Goal: Book appointment/travel/reservation

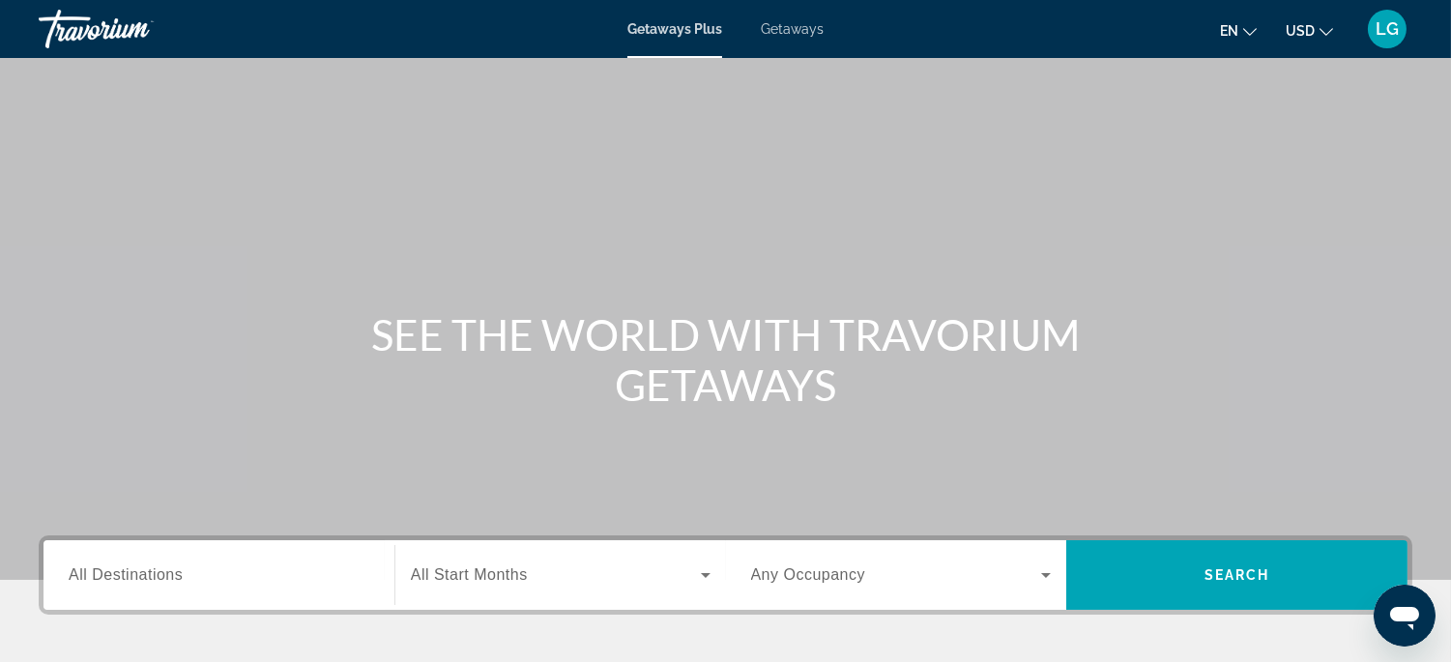
click at [786, 32] on span "Getaways" at bounding box center [792, 28] width 63 height 15
click at [276, 576] on input "Destination All Destinations" at bounding box center [219, 576] width 301 height 23
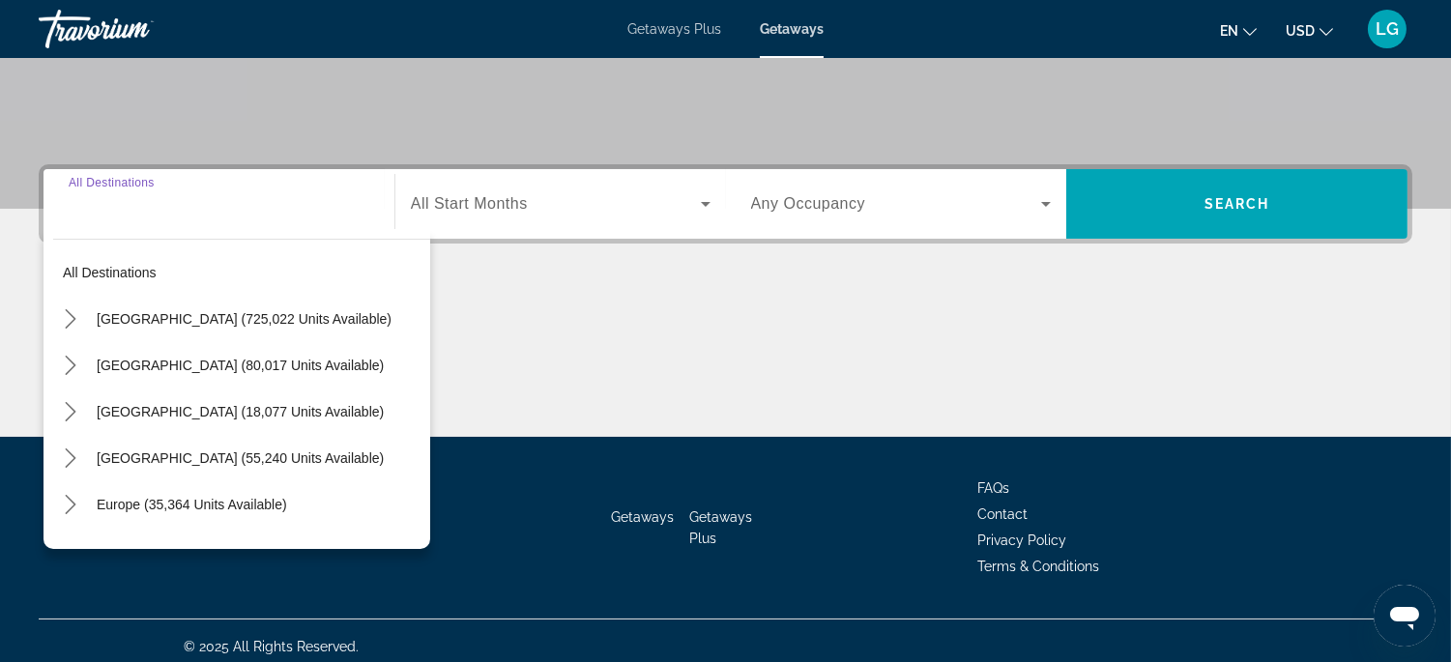
scroll to position [381, 0]
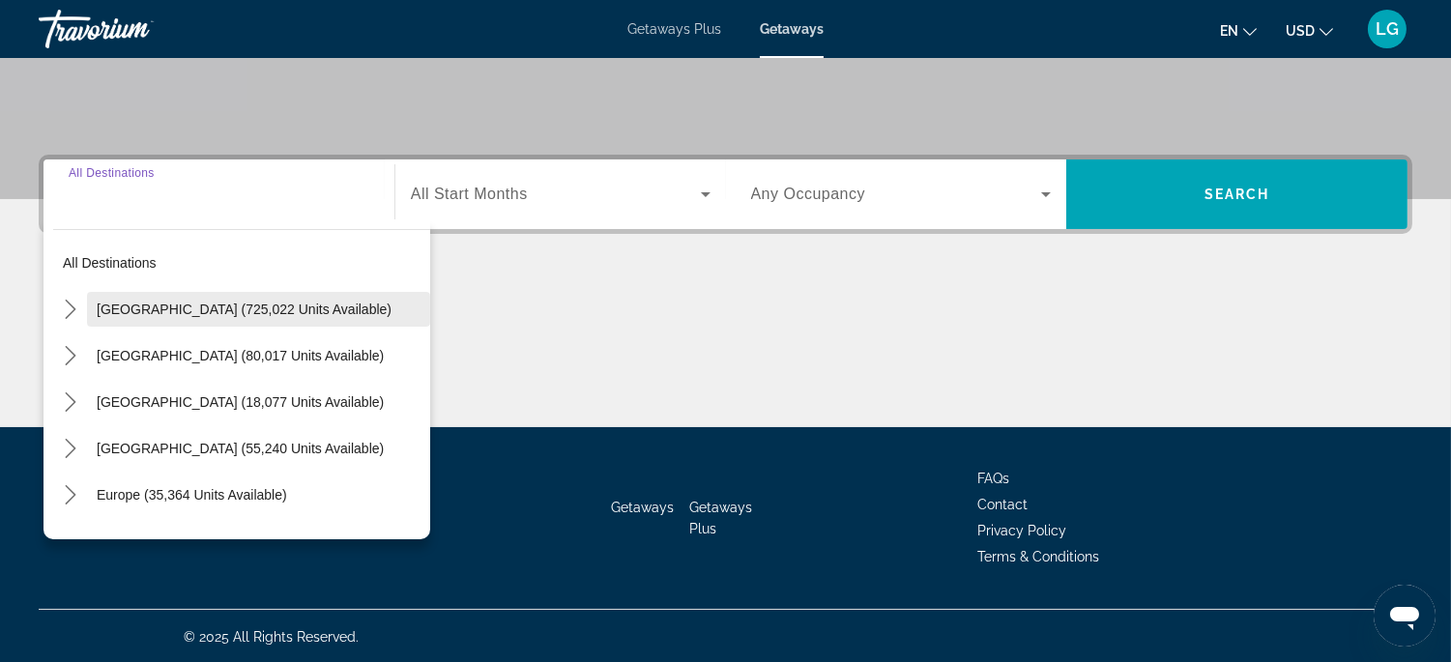
click at [257, 307] on span "[GEOGRAPHIC_DATA] (725,022 units available)" at bounding box center [244, 309] width 295 height 15
type input "**********"
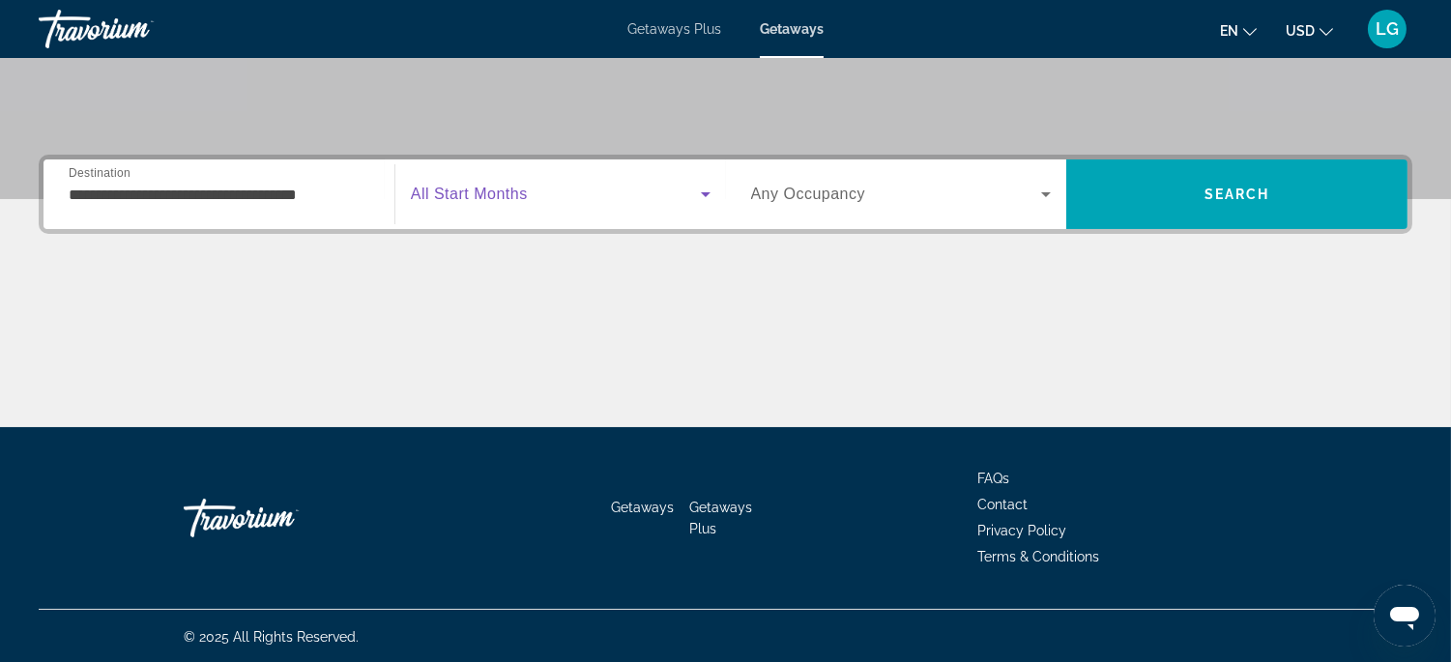
click at [547, 197] on span "Search widget" at bounding box center [556, 194] width 290 height 23
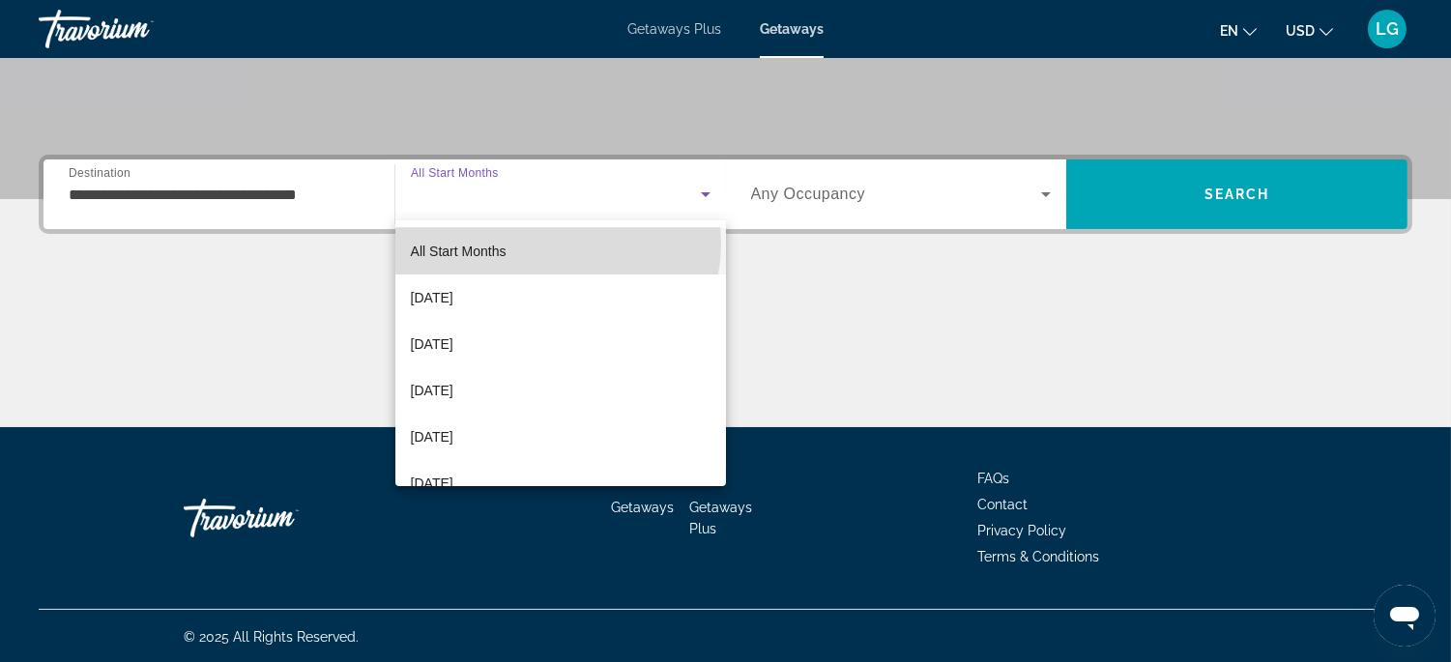
click at [557, 244] on mat-option "All Start Months" at bounding box center [560, 251] width 331 height 46
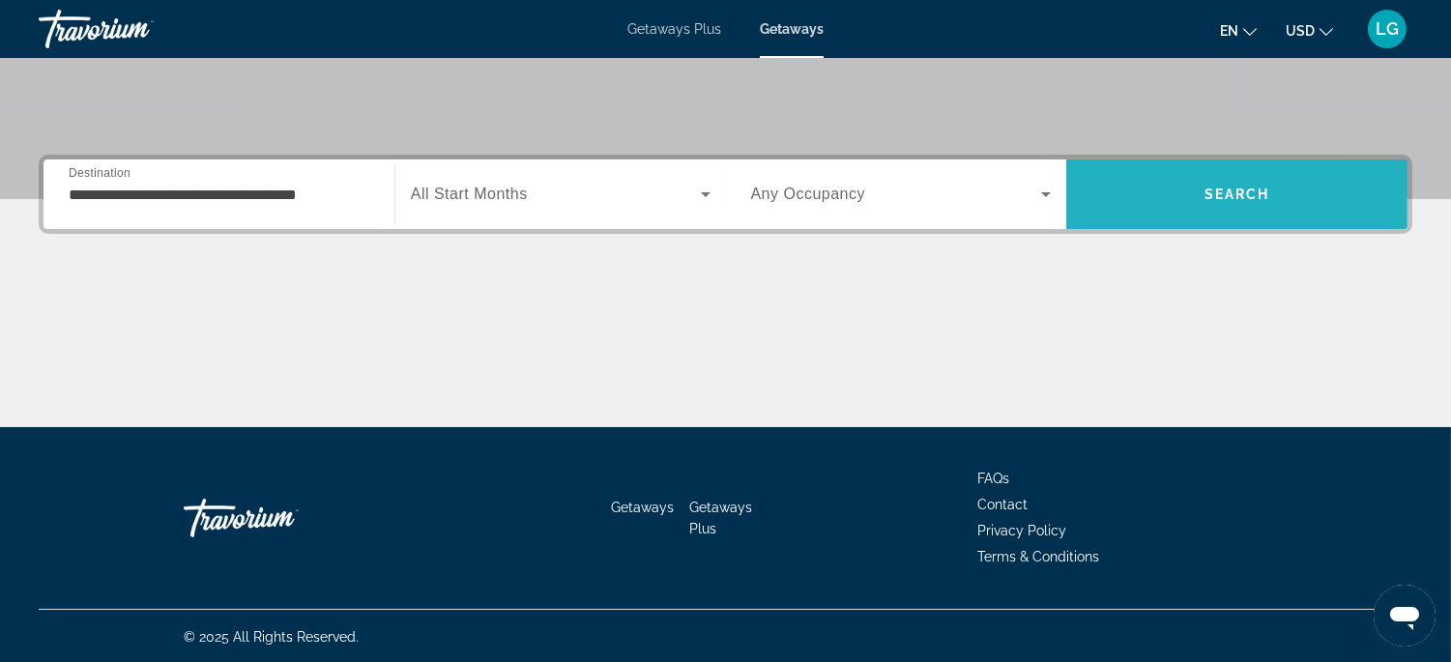
click at [1133, 208] on span "Search" at bounding box center [1236, 194] width 341 height 46
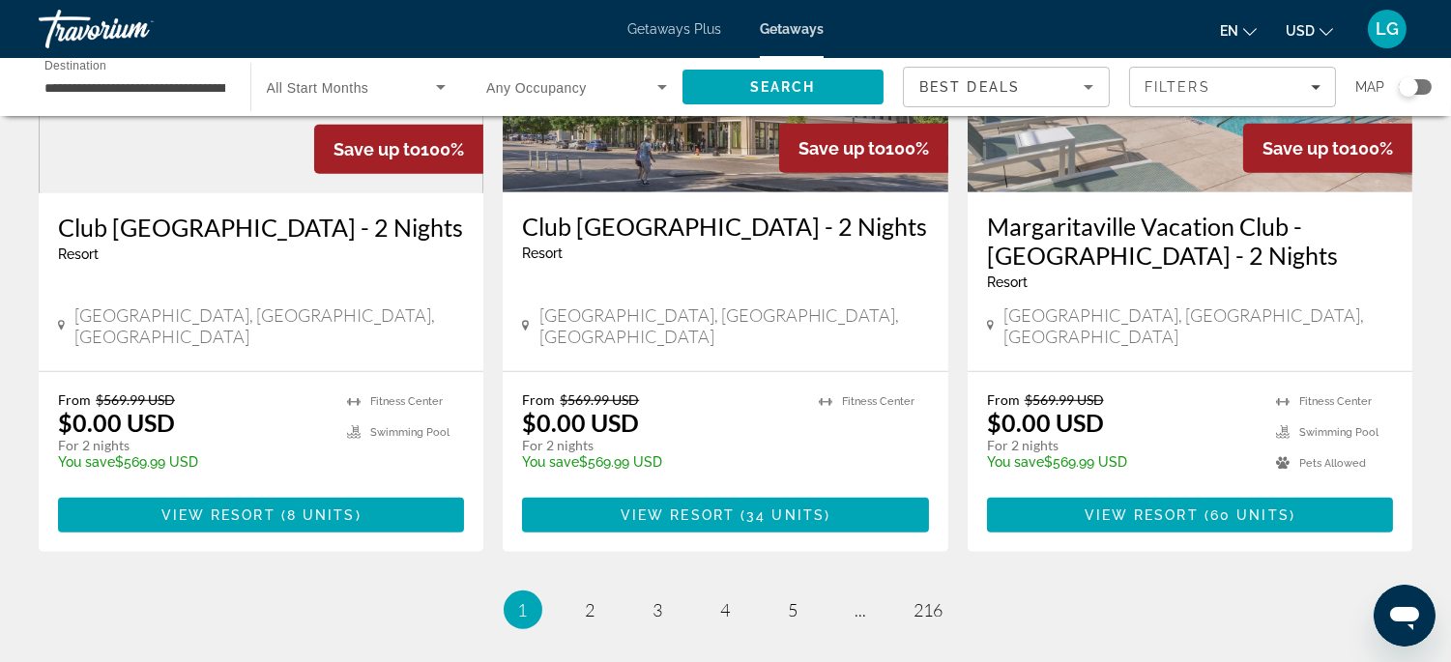
scroll to position [2468, 0]
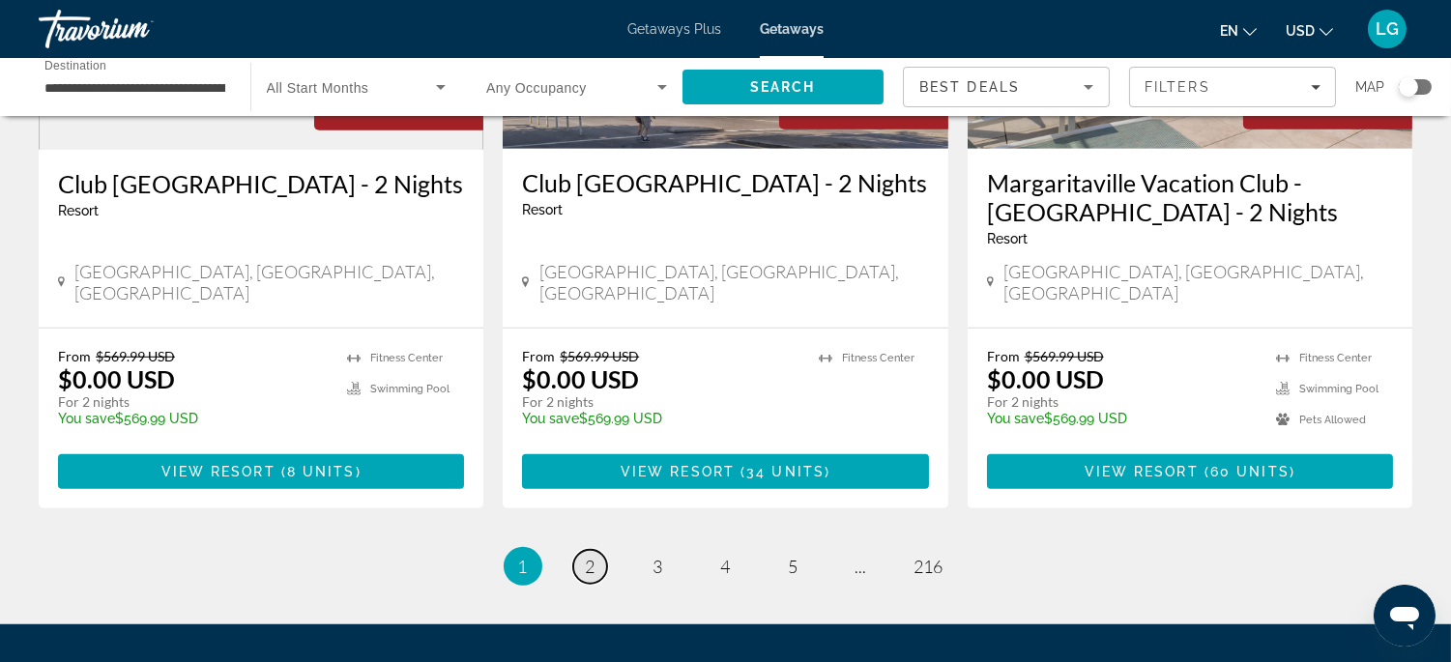
click at [593, 556] on span "2" at bounding box center [591, 566] width 10 height 21
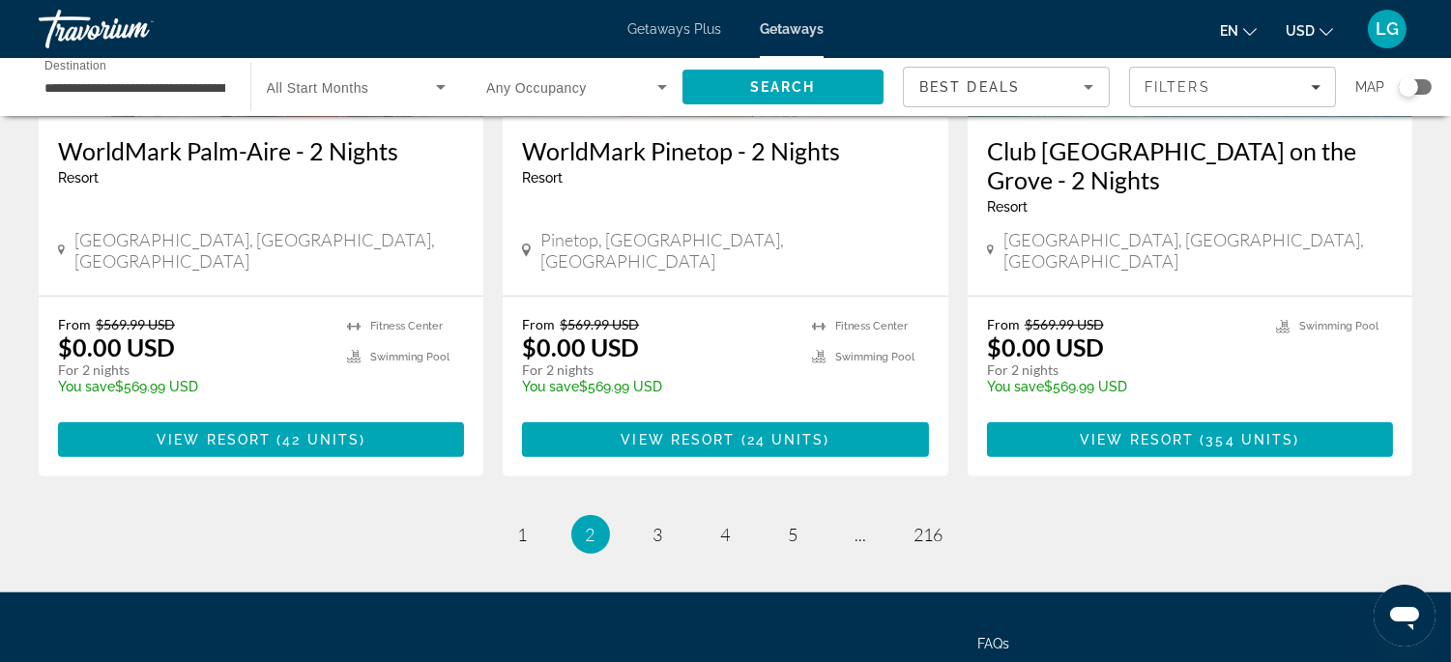
scroll to position [2542, 0]
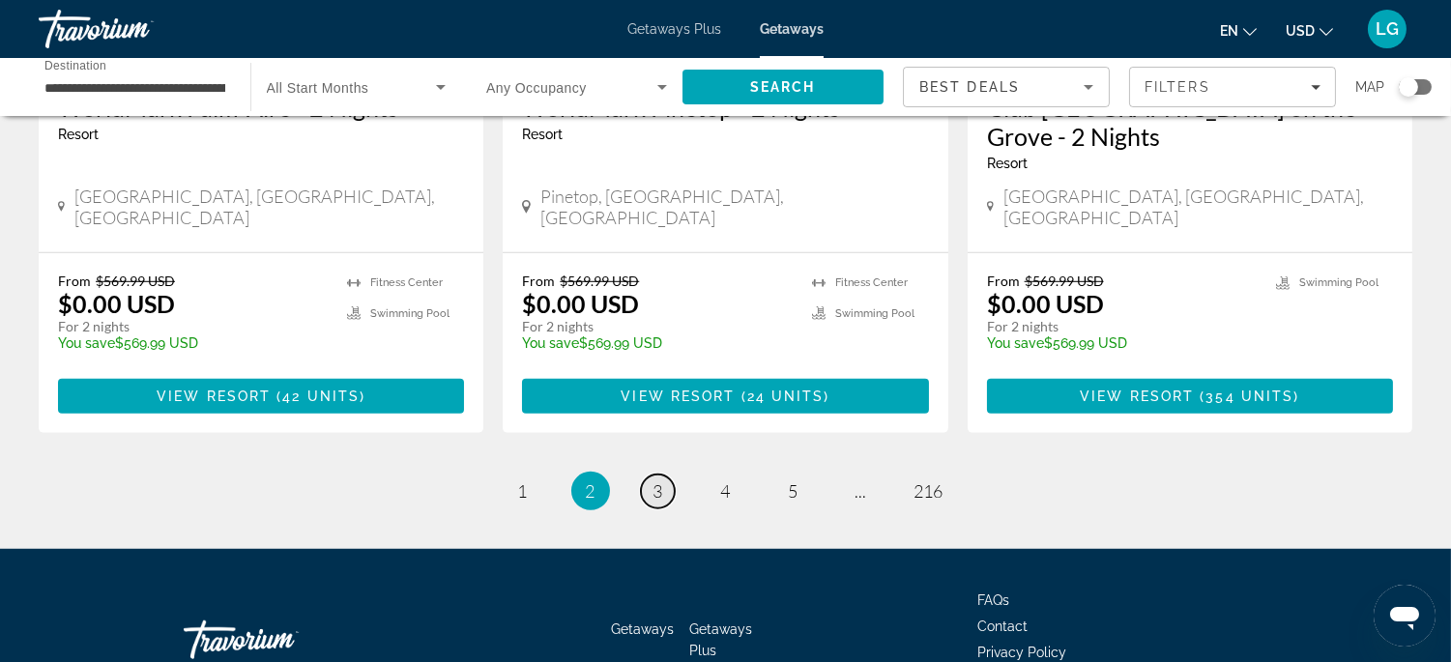
click at [657, 480] on span "3" at bounding box center [658, 490] width 10 height 21
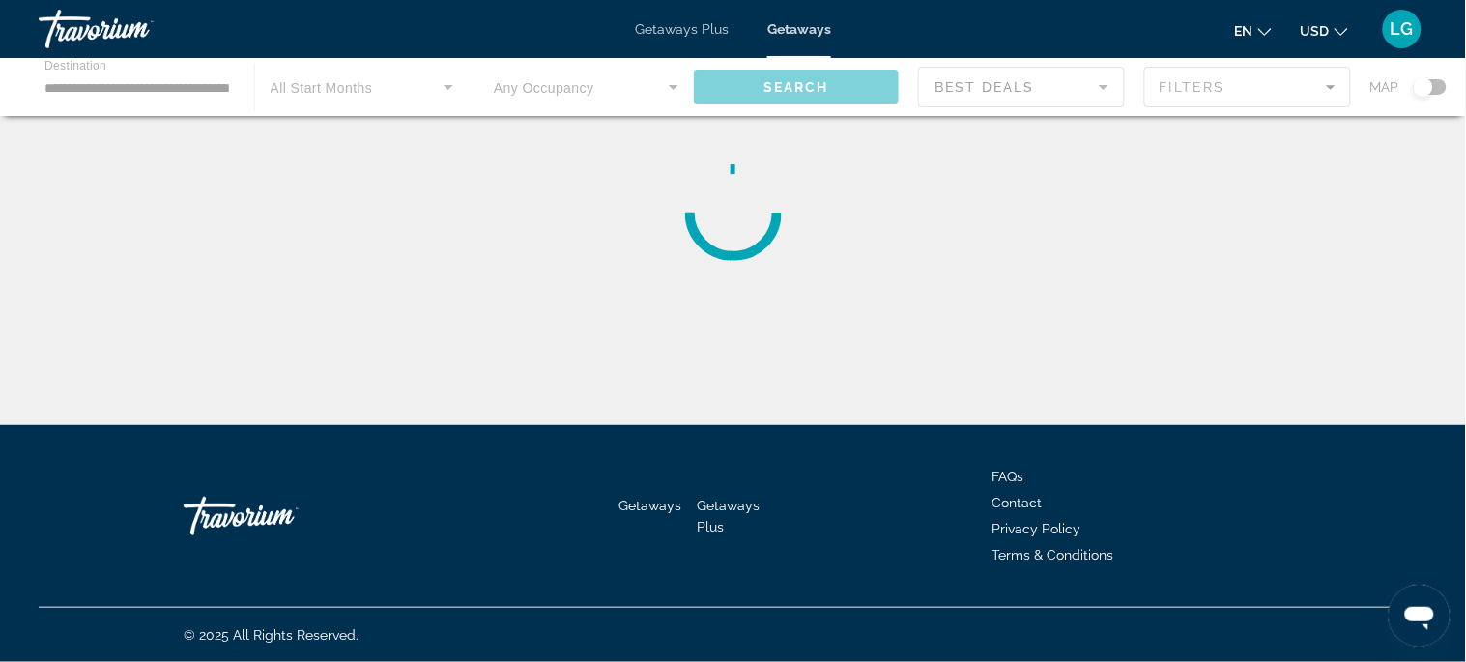
click at [657, 381] on div "**********" at bounding box center [733, 347] width 1466 height 425
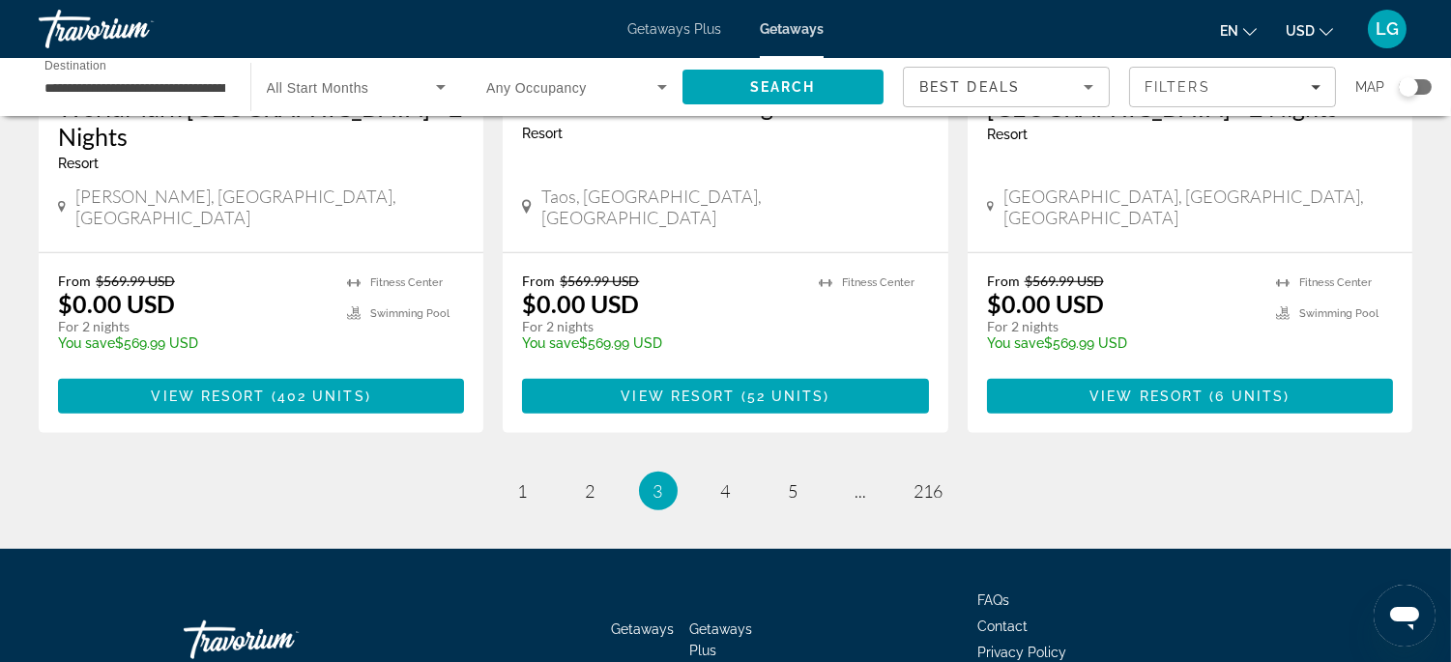
scroll to position [2524, 0]
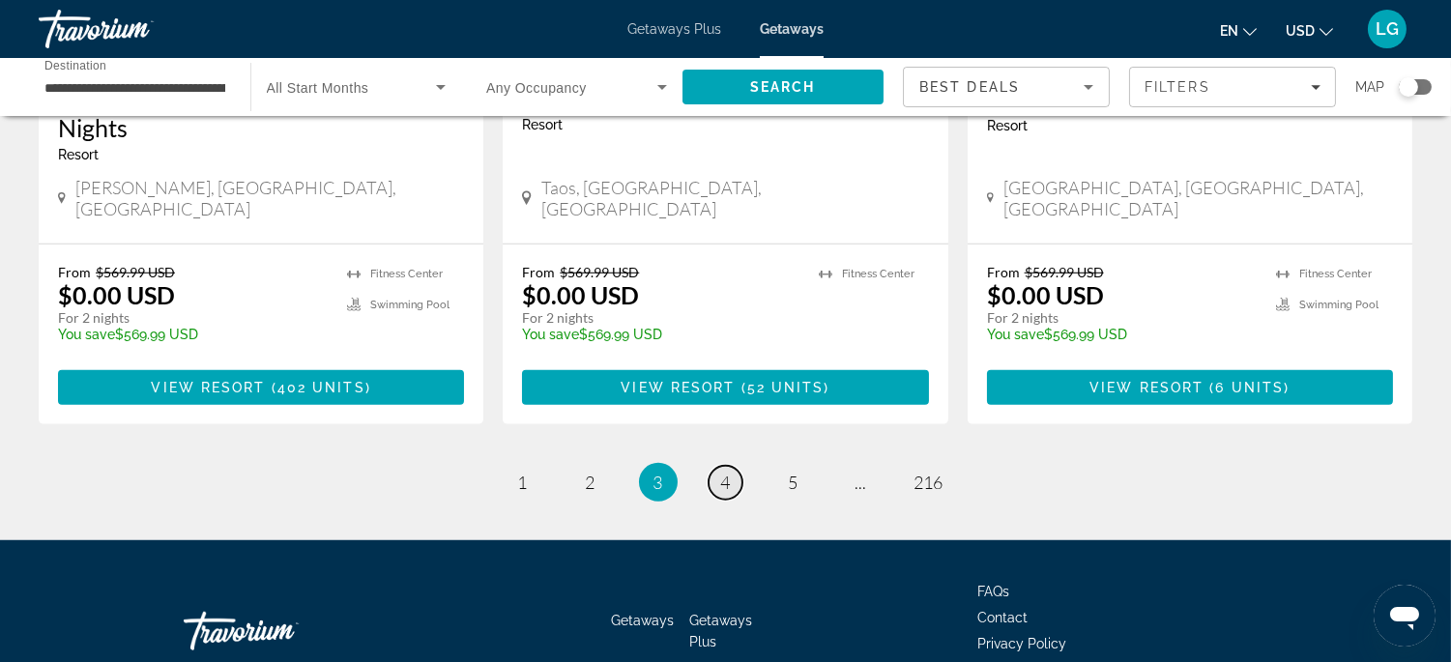
click at [732, 466] on link "page 4" at bounding box center [726, 483] width 34 height 34
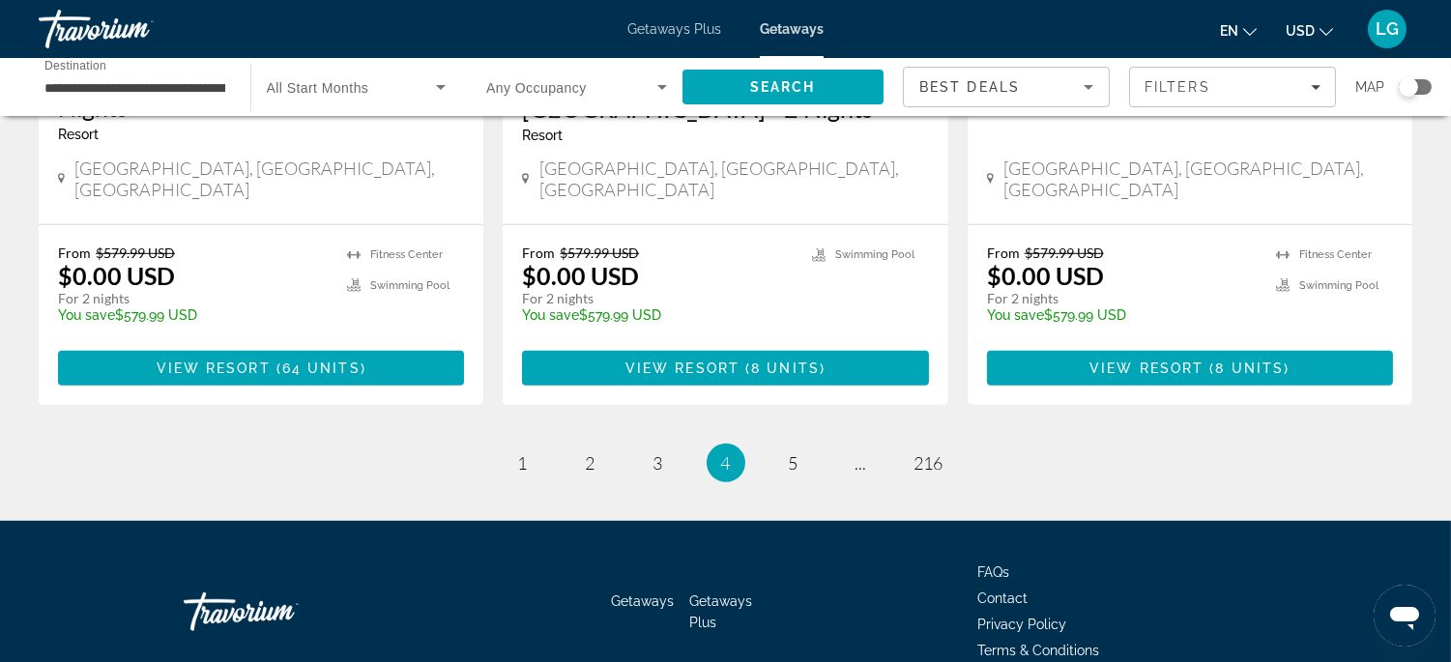
scroll to position [2583, 0]
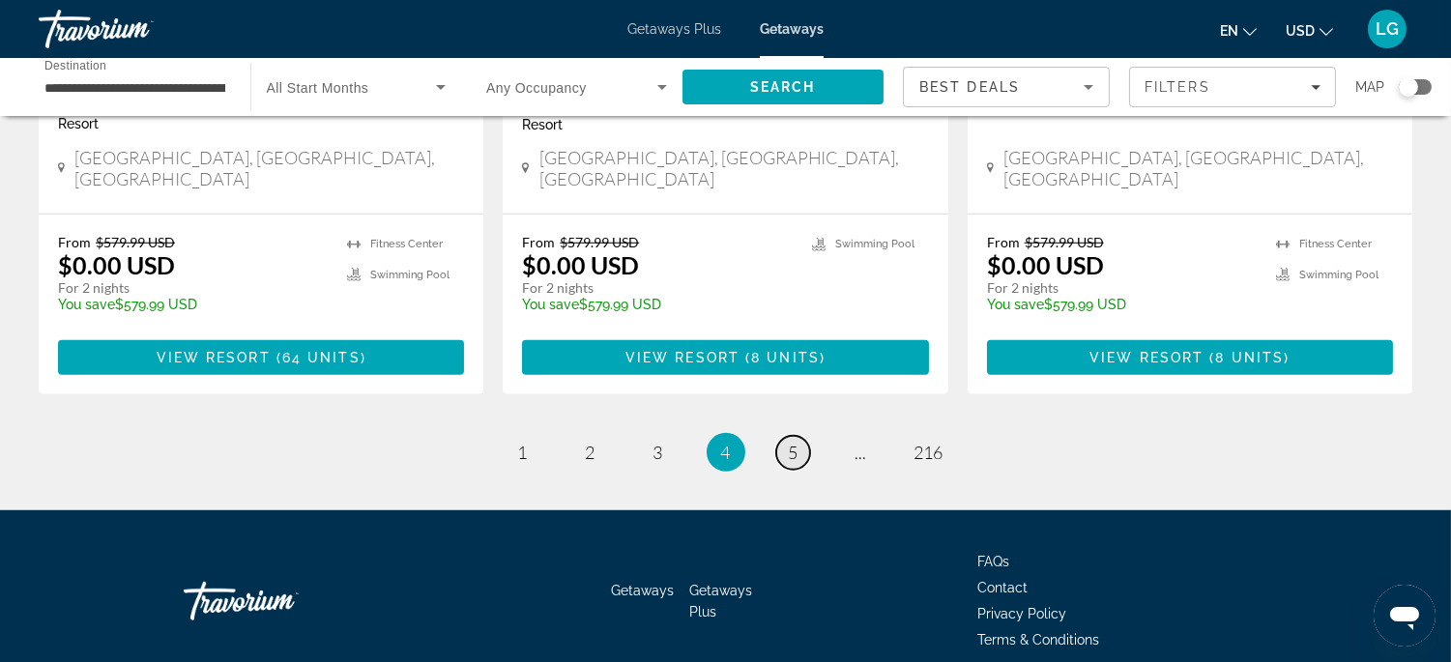
click at [796, 442] on span "5" at bounding box center [794, 452] width 10 height 21
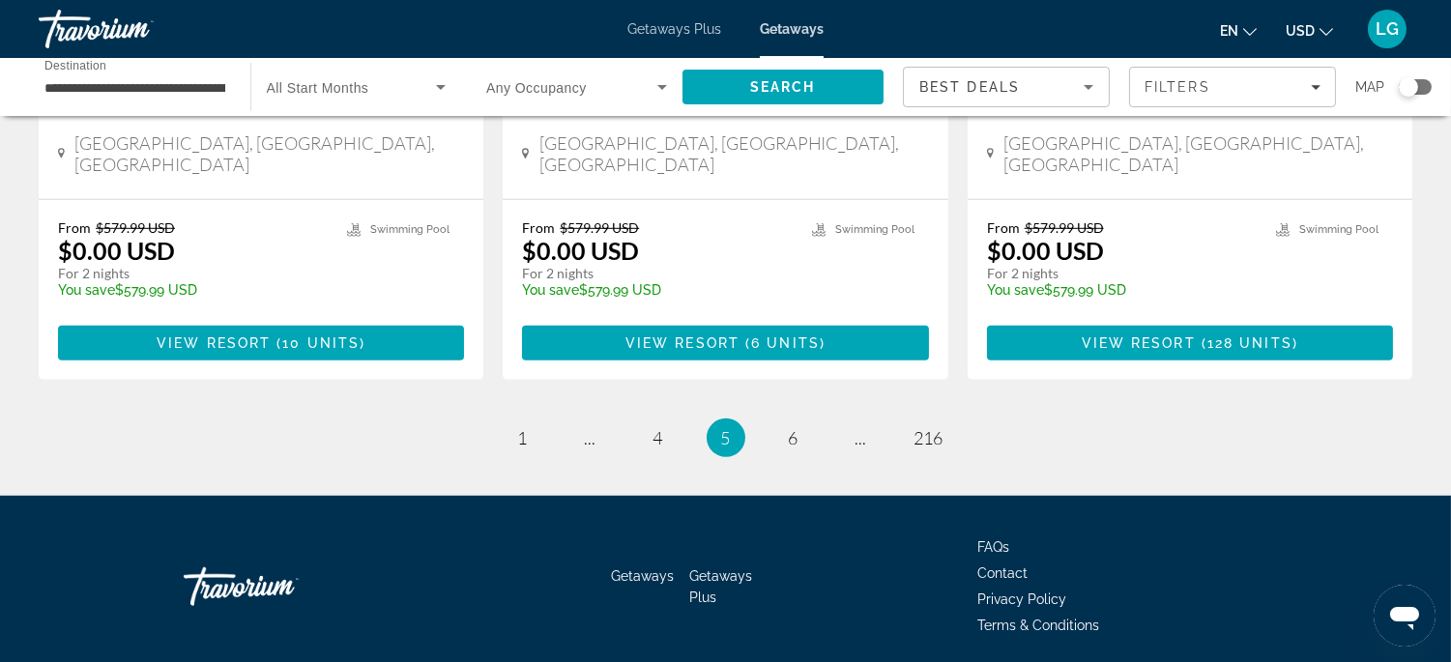
scroll to position [2582, 0]
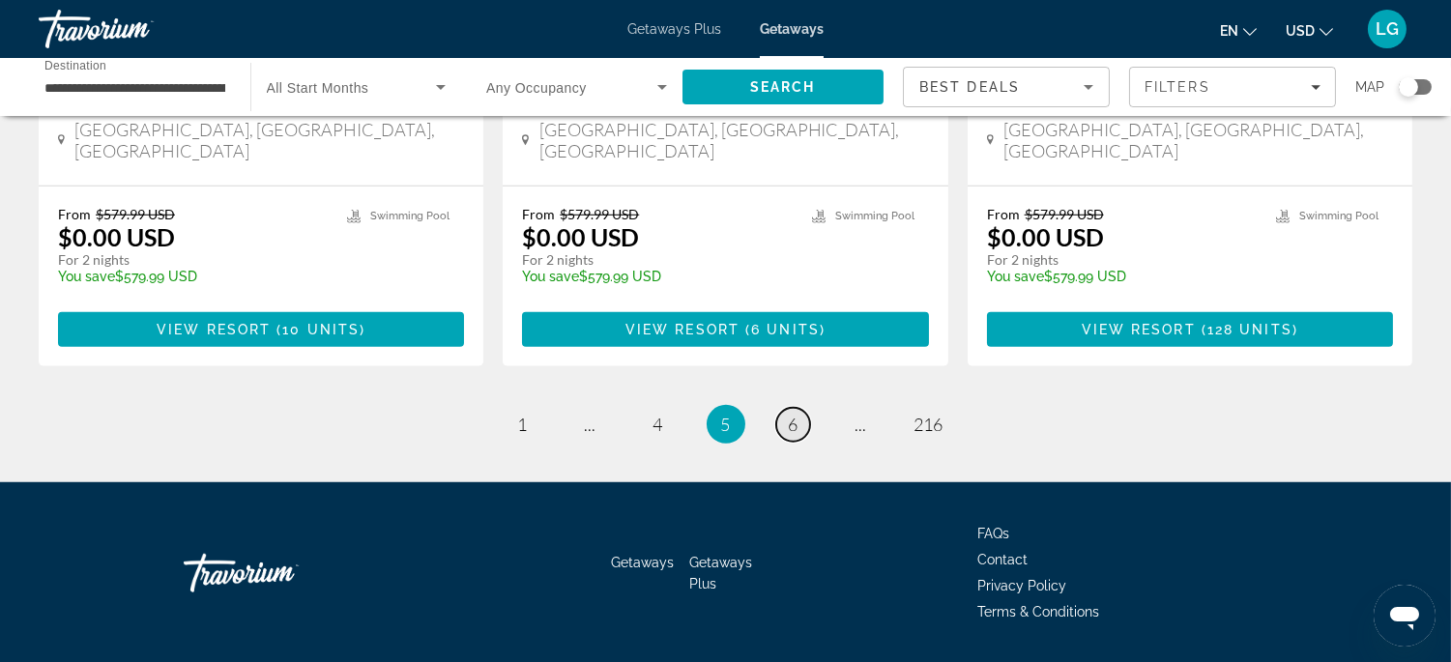
click at [798, 414] on span "6" at bounding box center [794, 424] width 10 height 21
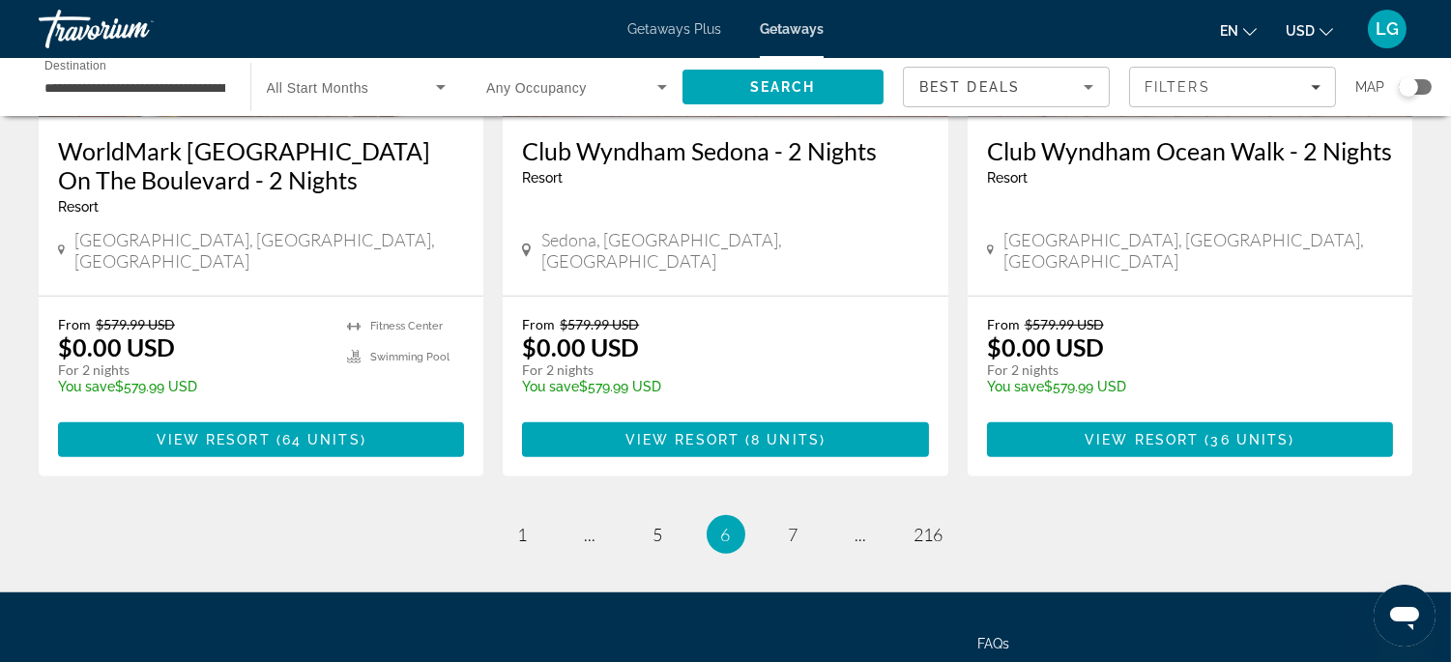
scroll to position [2557, 0]
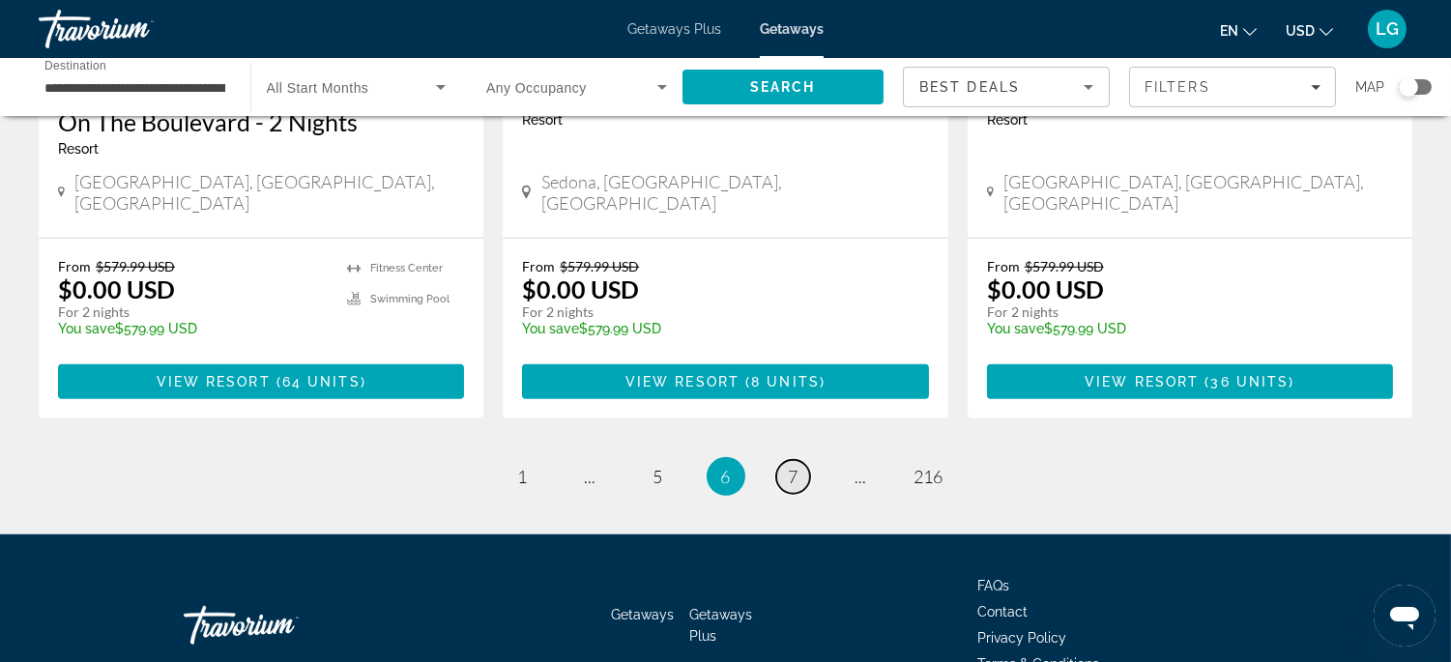
click at [794, 466] on span "7" at bounding box center [794, 476] width 10 height 21
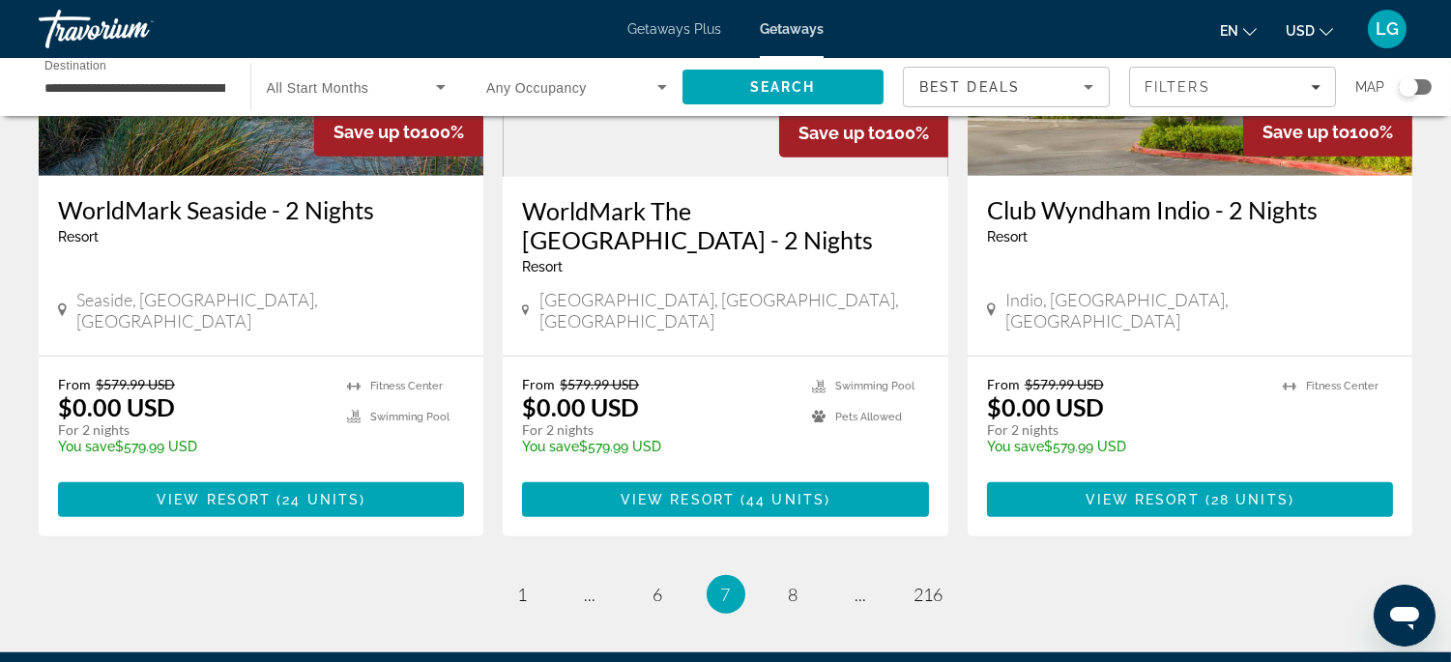
scroll to position [2484, 0]
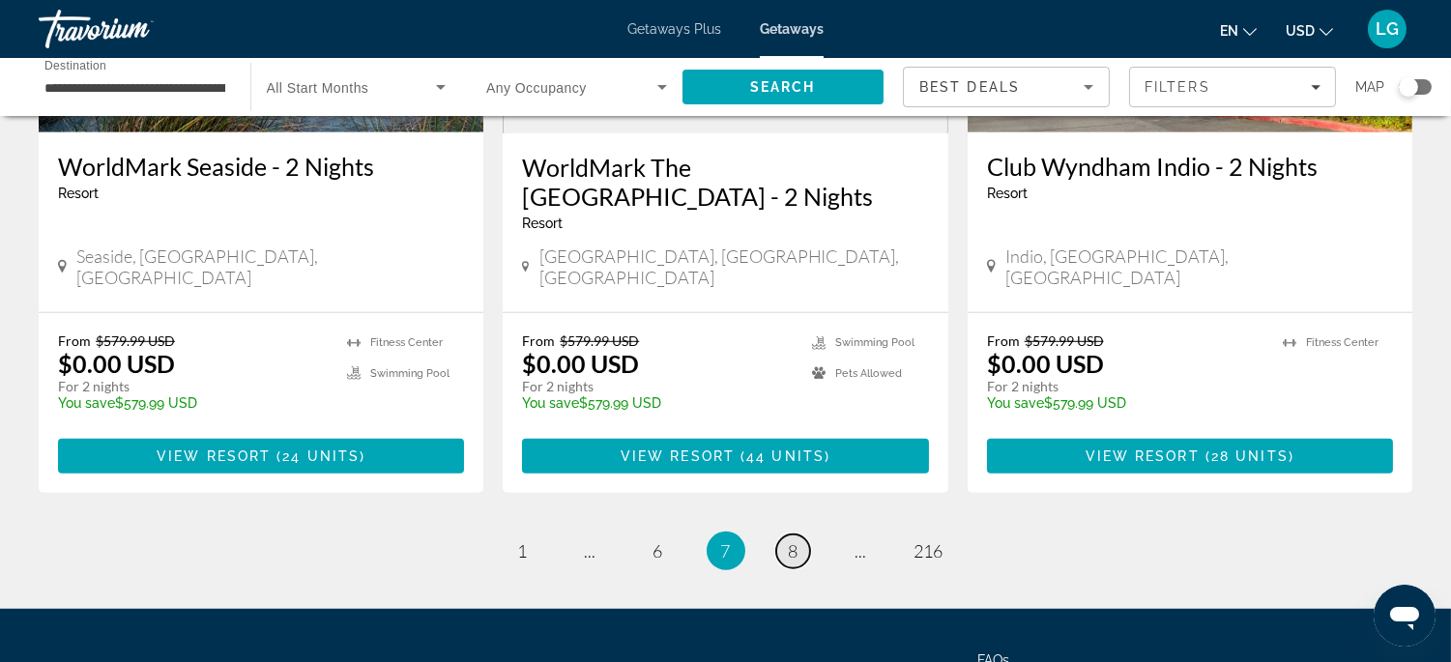
click at [797, 540] on span "8" at bounding box center [794, 550] width 10 height 21
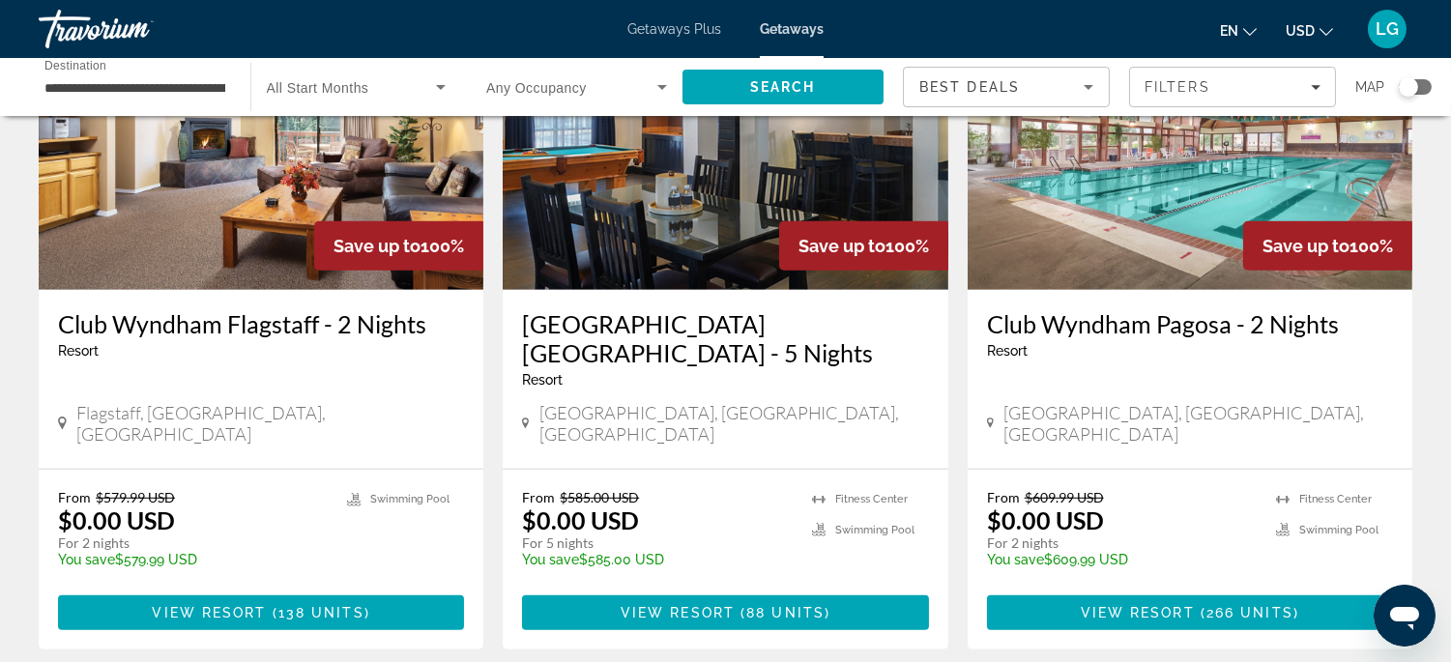
scroll to position [2369, 0]
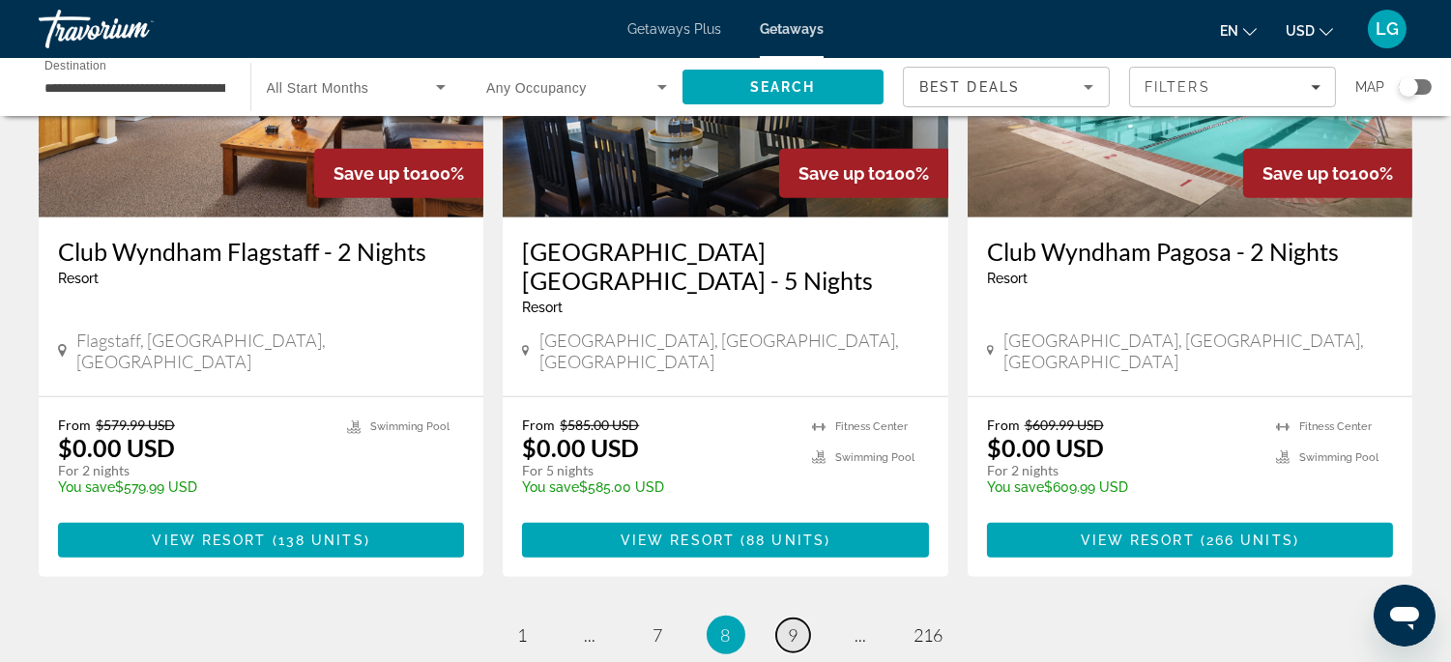
click at [797, 624] on span "9" at bounding box center [794, 634] width 10 height 21
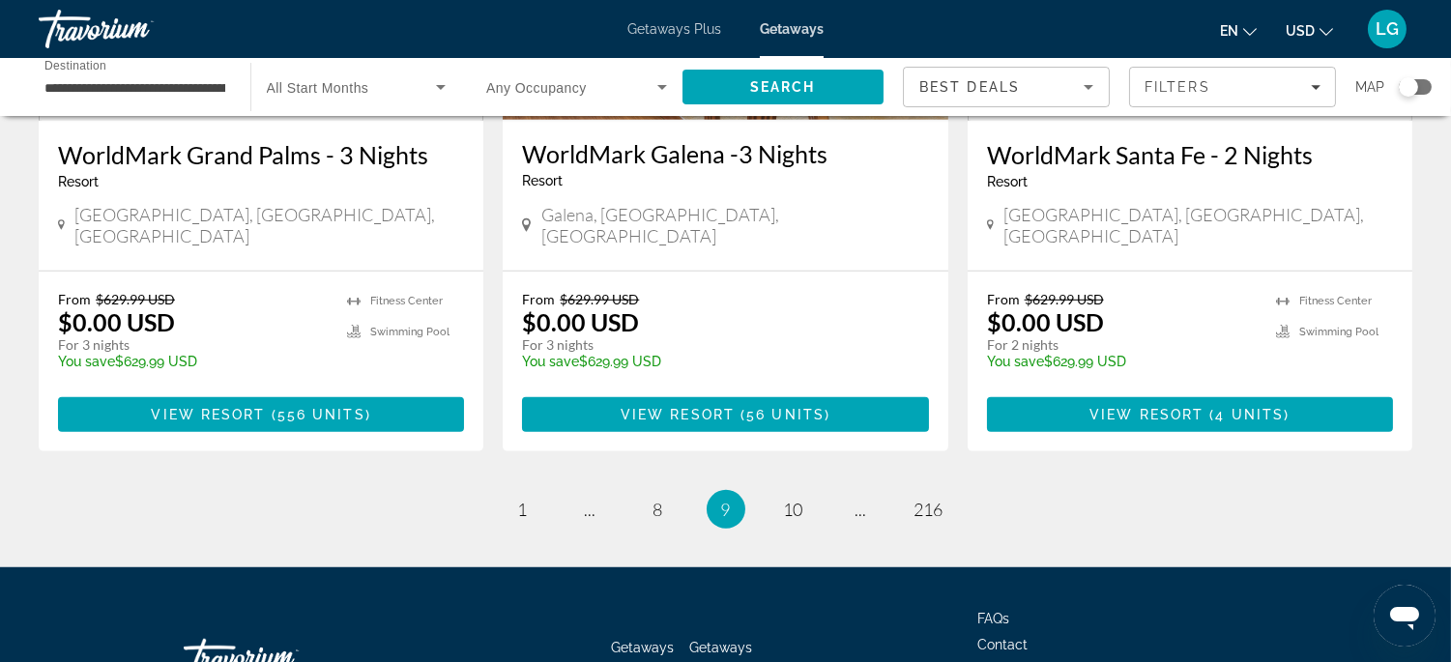
scroll to position [2524, 0]
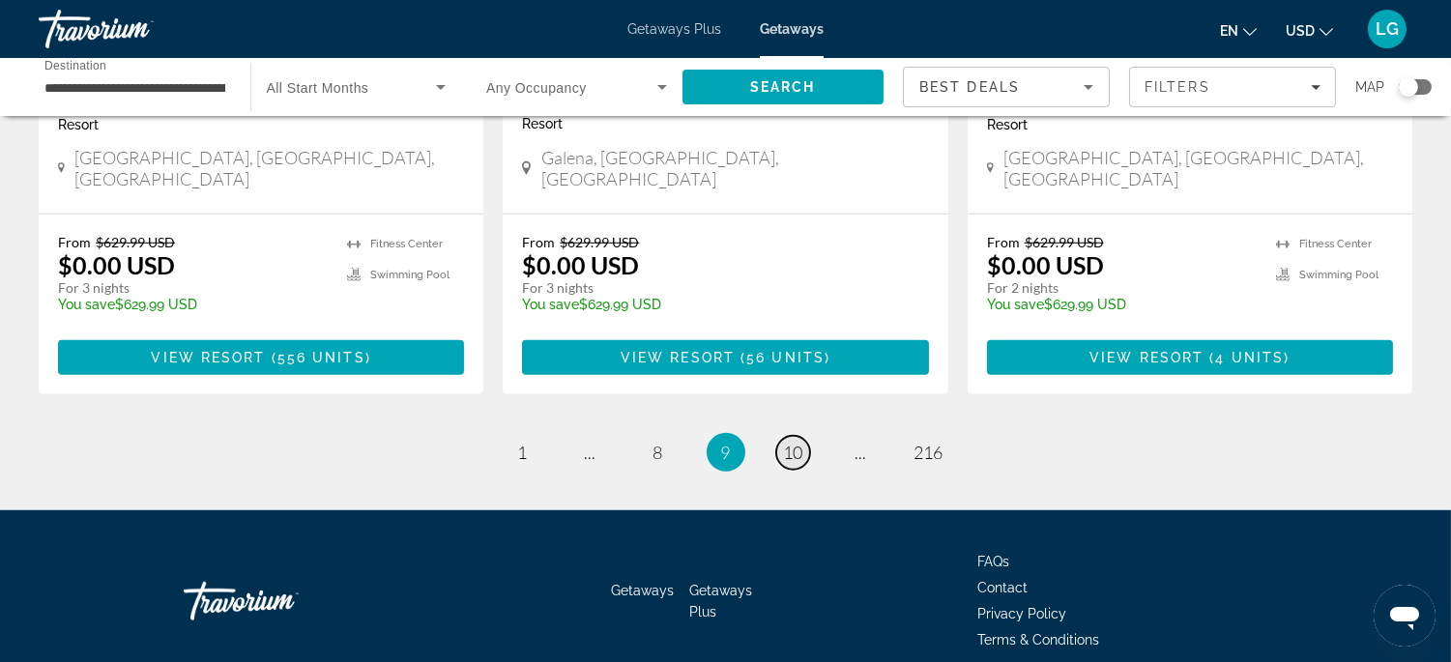
click at [800, 442] on span "10" at bounding box center [793, 452] width 19 height 21
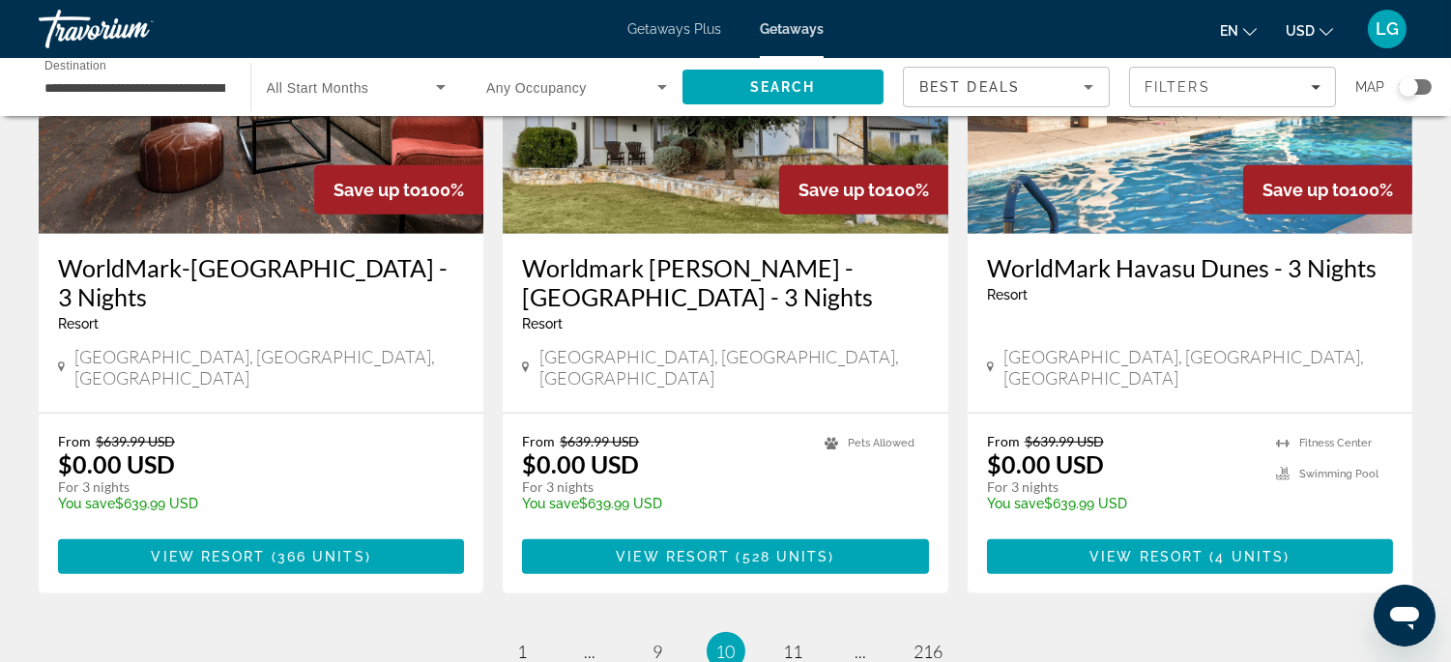
scroll to position [2468, 0]
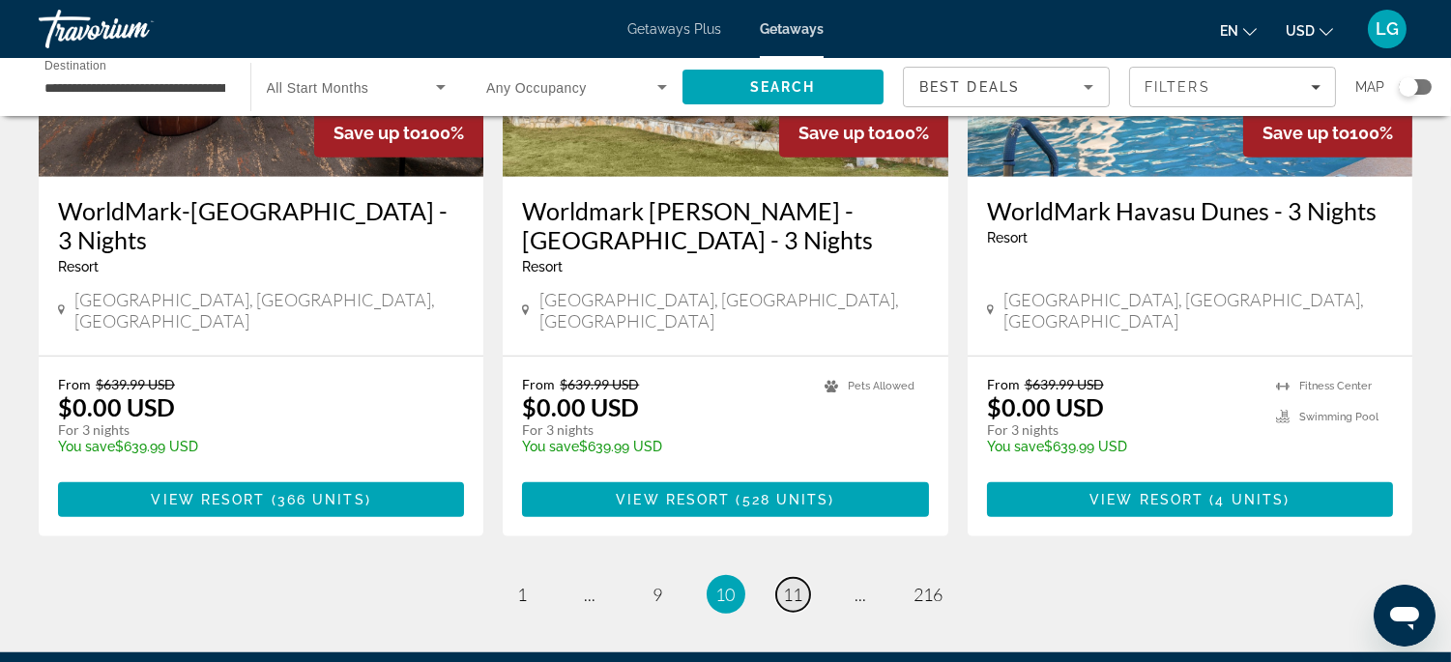
click at [789, 584] on span "11" at bounding box center [793, 594] width 19 height 21
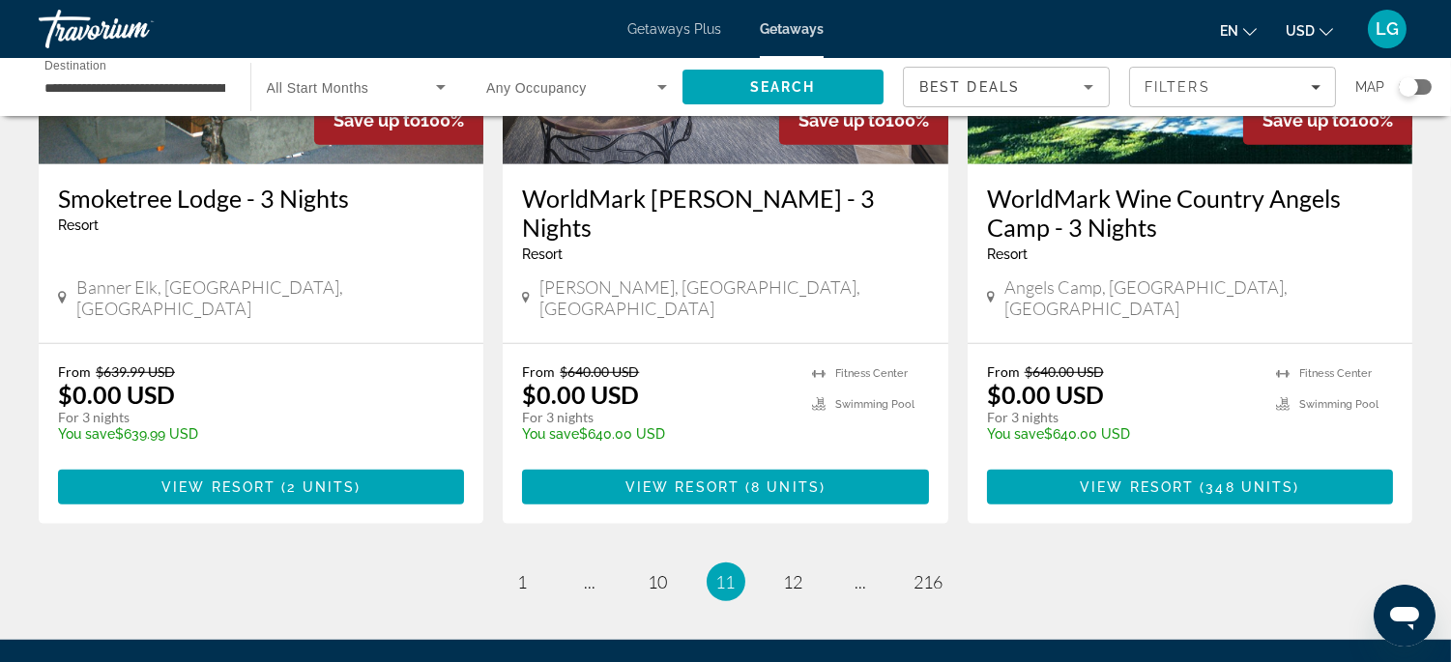
scroll to position [2581, 0]
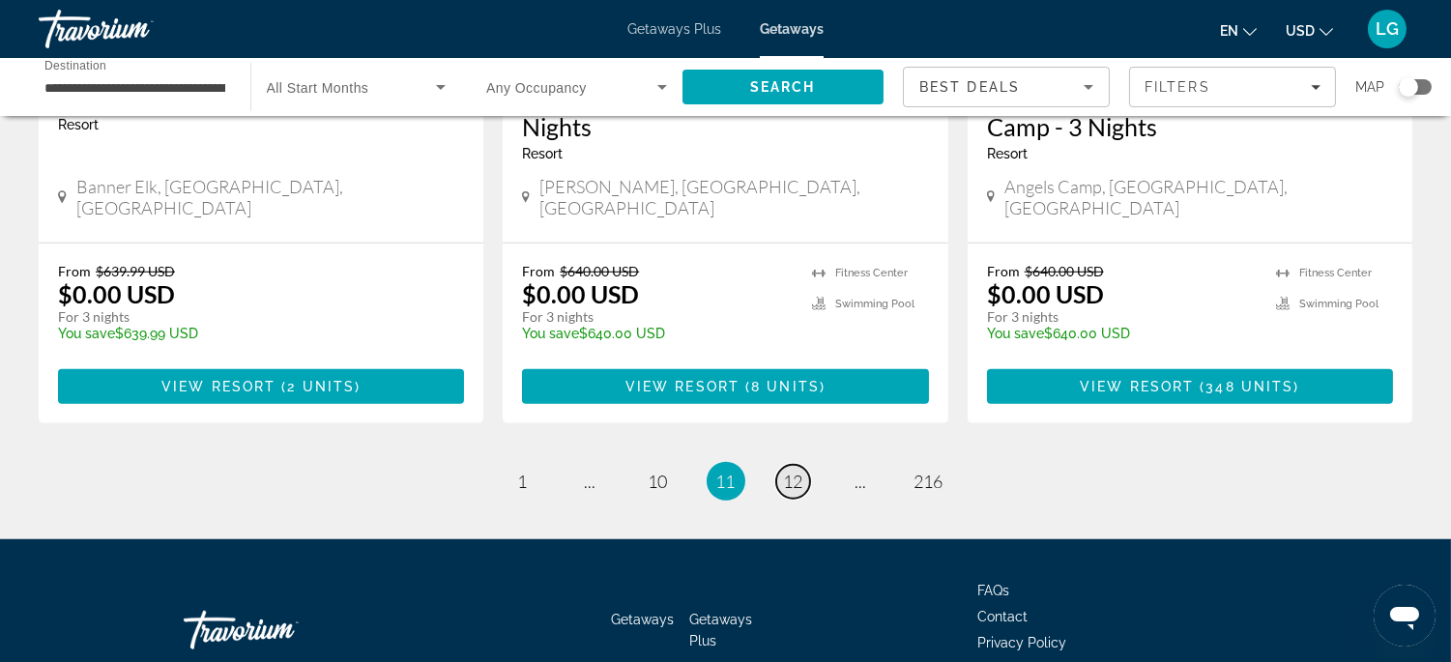
click at [798, 471] on span "12" at bounding box center [793, 481] width 19 height 21
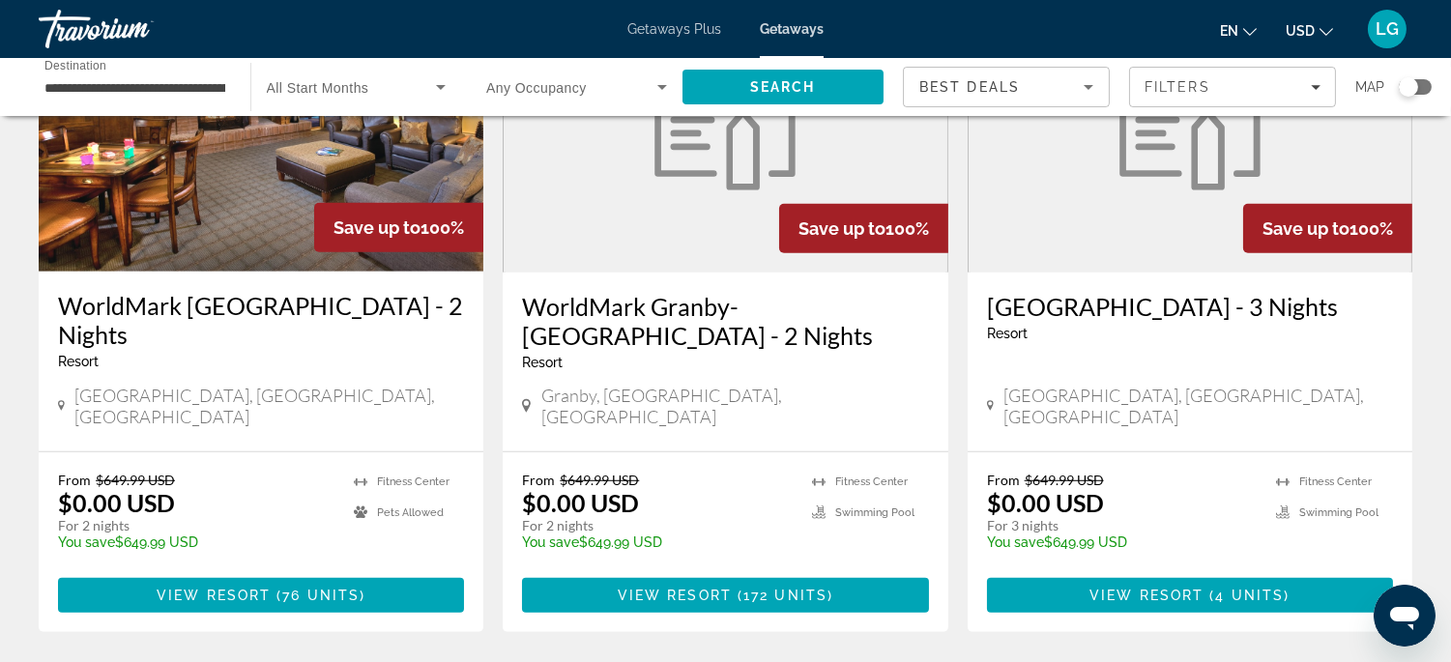
scroll to position [2410, 0]
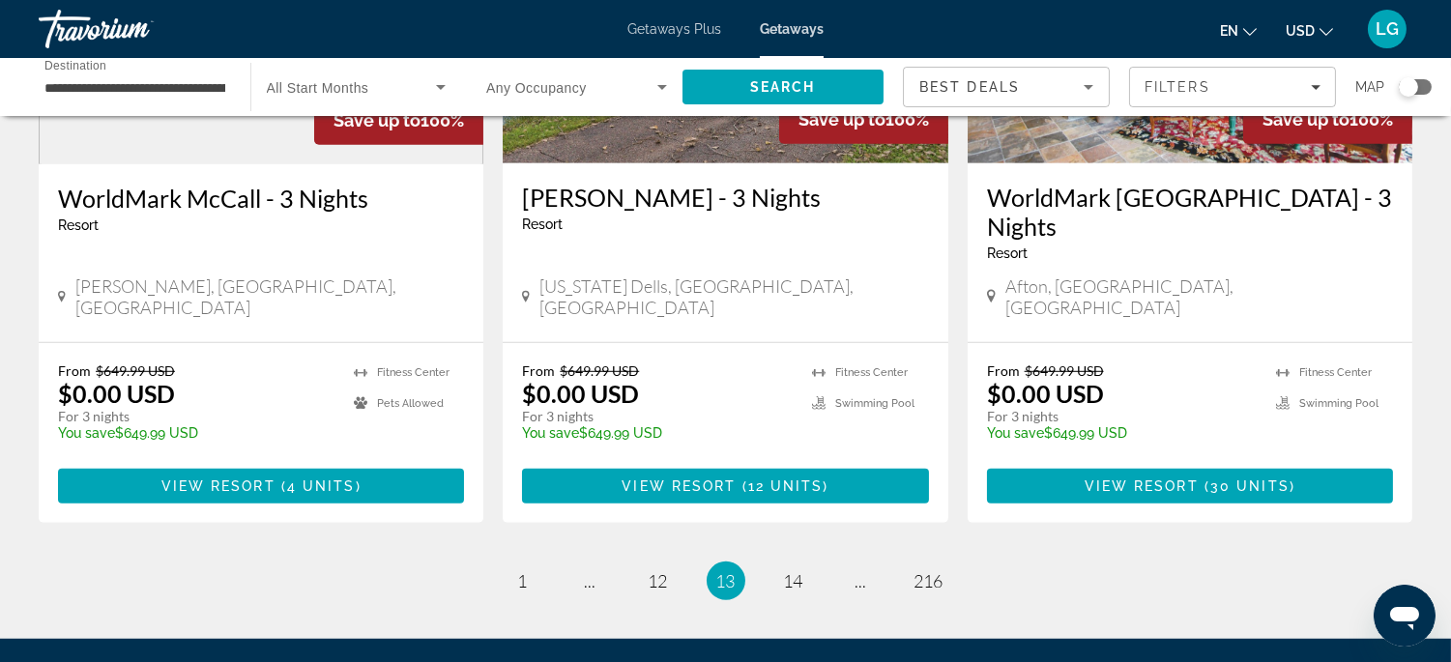
scroll to position [2553, 0]
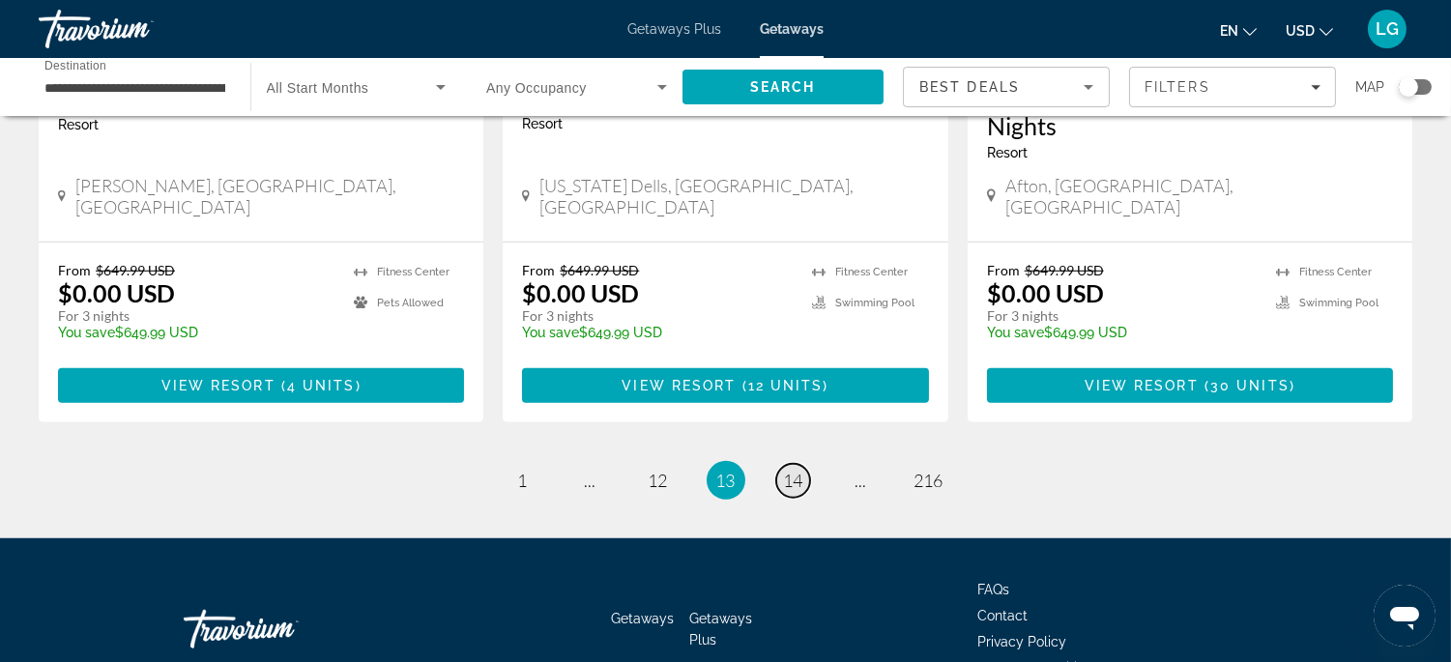
click at [797, 470] on span "14" at bounding box center [793, 480] width 19 height 21
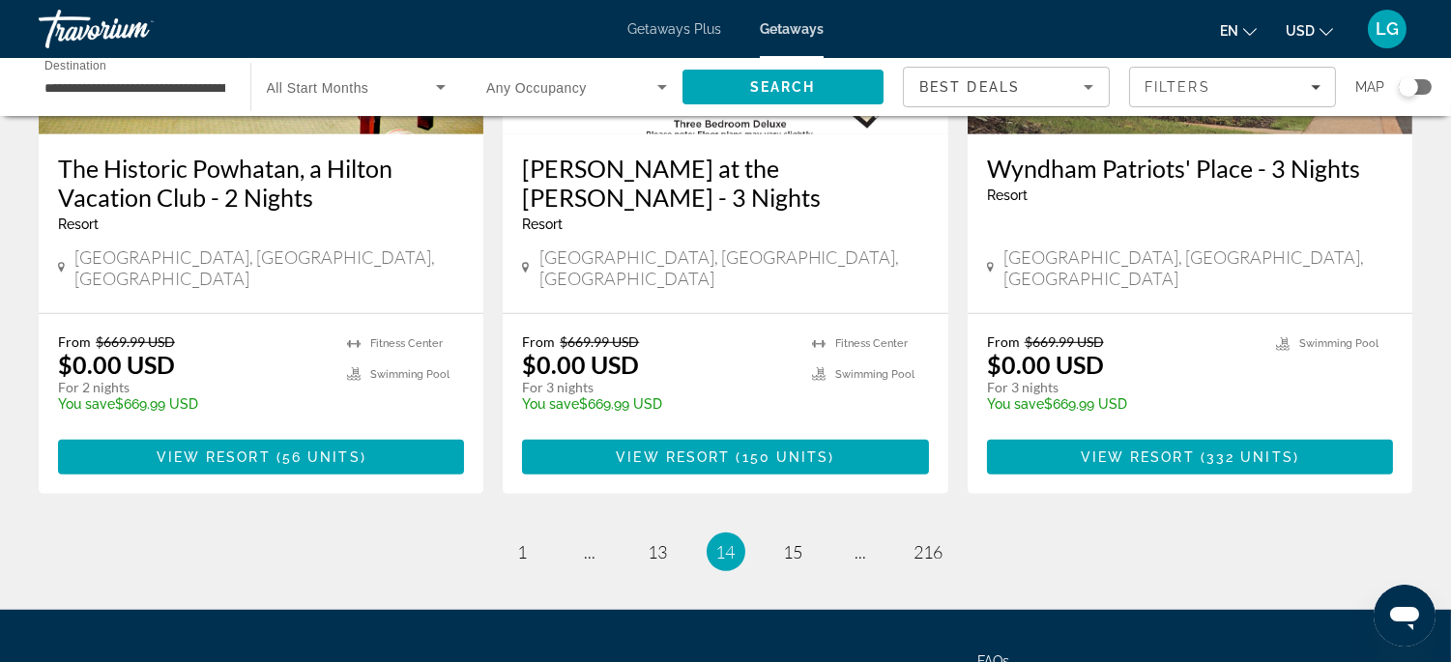
scroll to position [2525, 0]
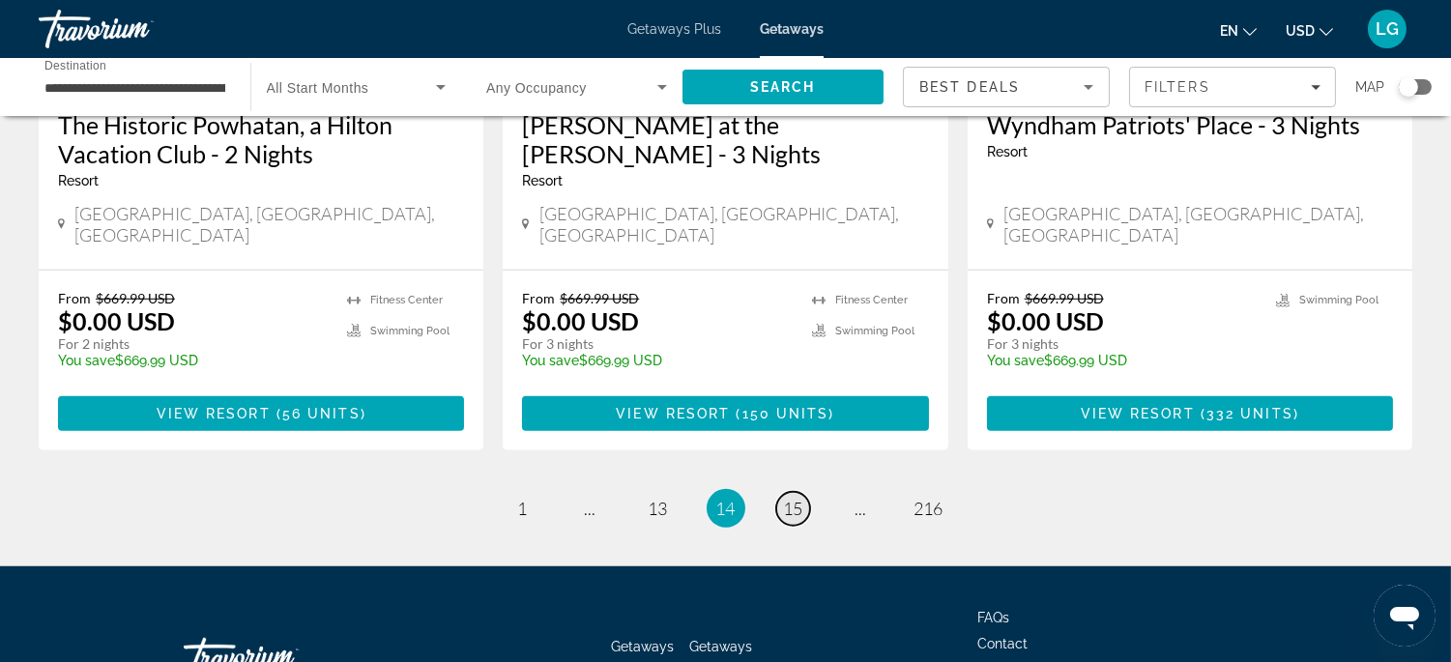
click at [794, 498] on span "15" at bounding box center [793, 508] width 19 height 21
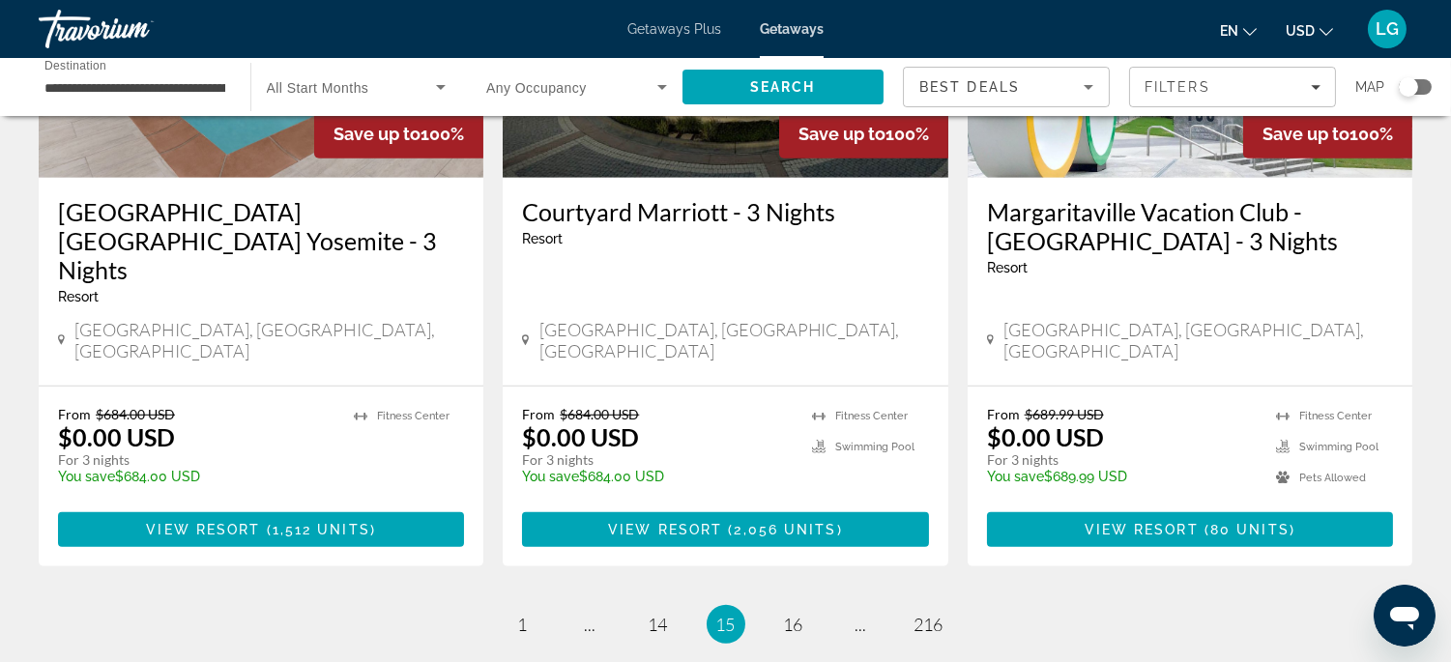
scroll to position [2568, 0]
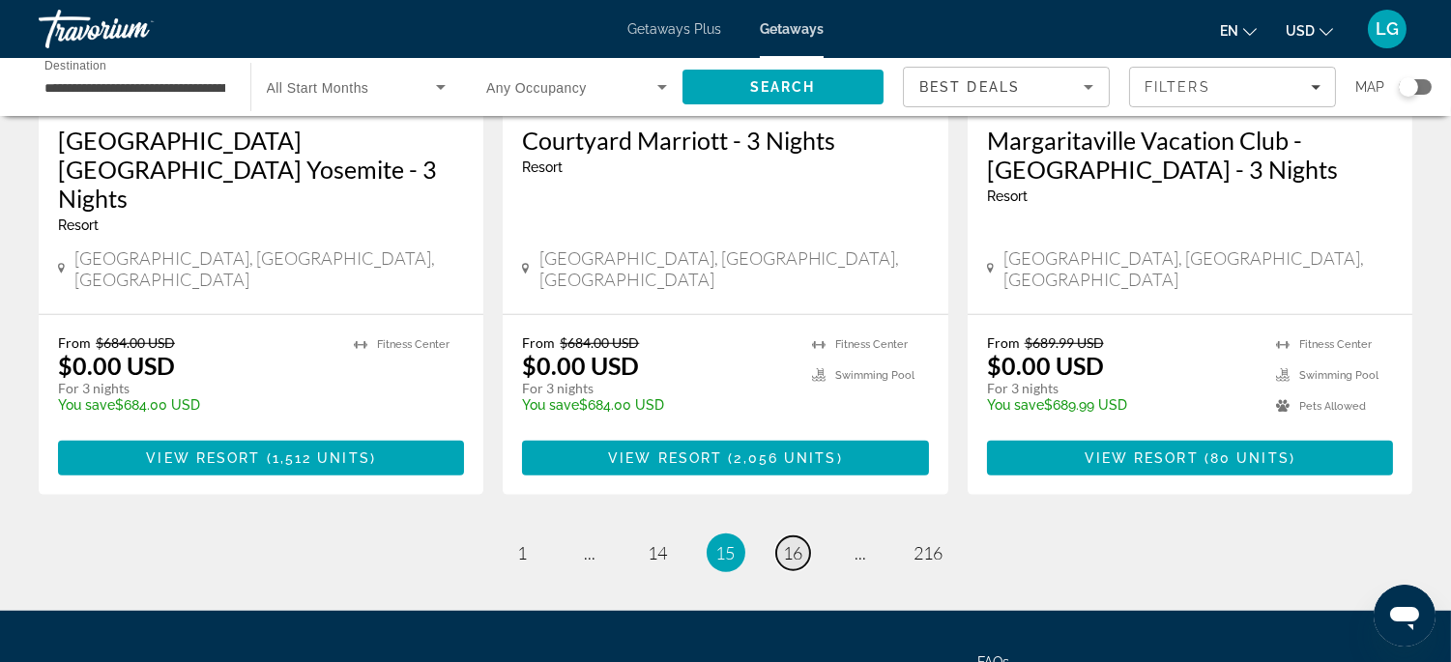
click at [791, 542] on span "16" at bounding box center [793, 552] width 19 height 21
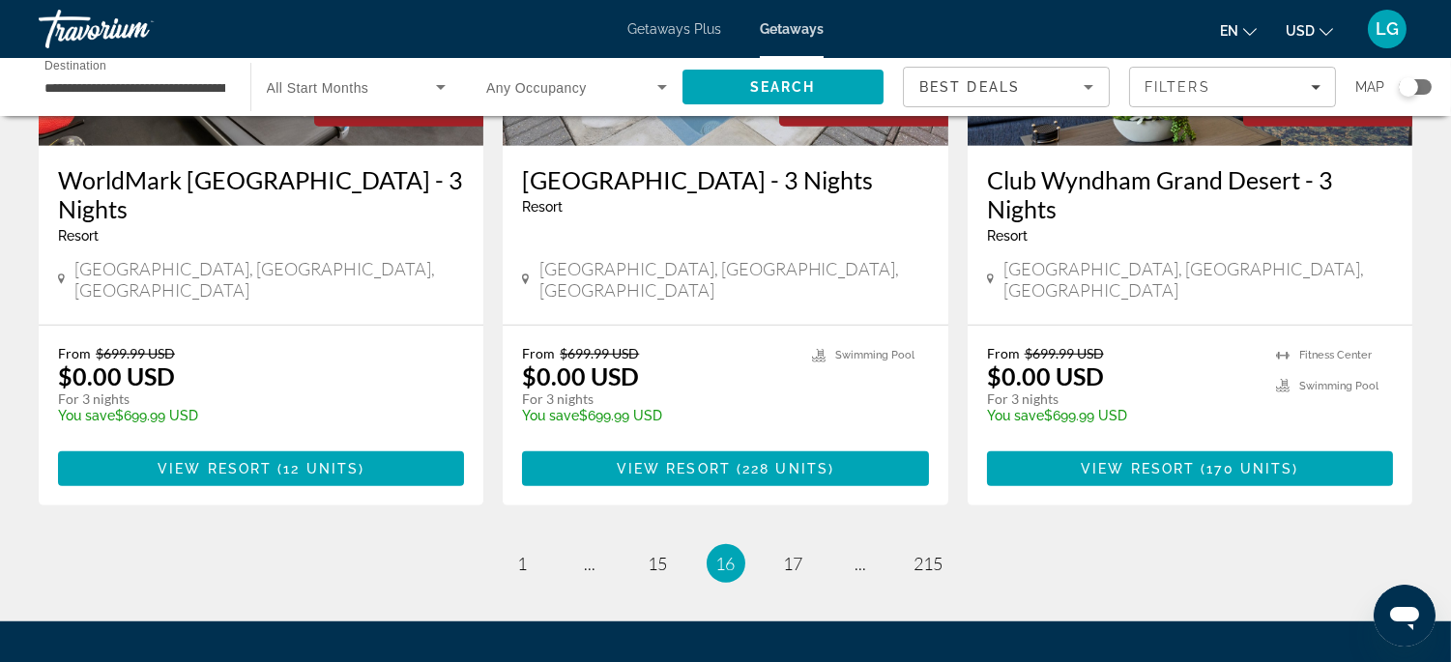
scroll to position [2552, 0]
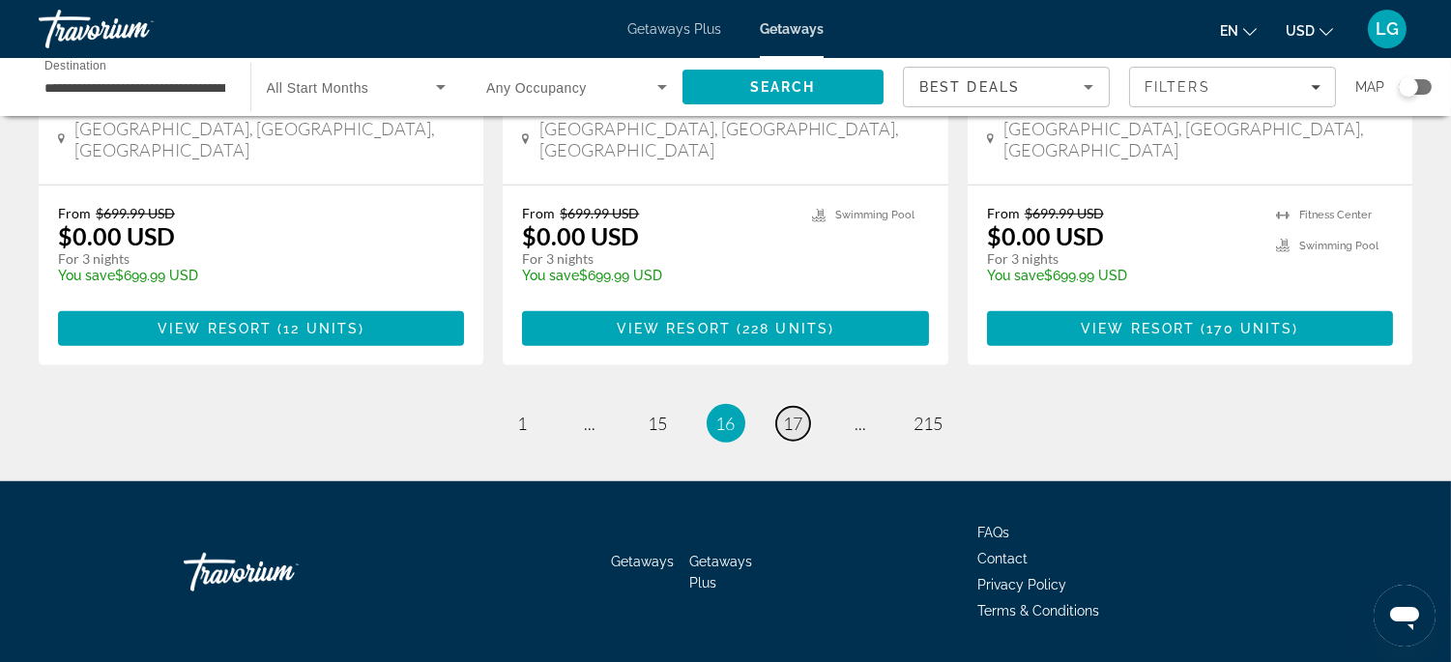
click at [790, 413] on span "17" at bounding box center [793, 423] width 19 height 21
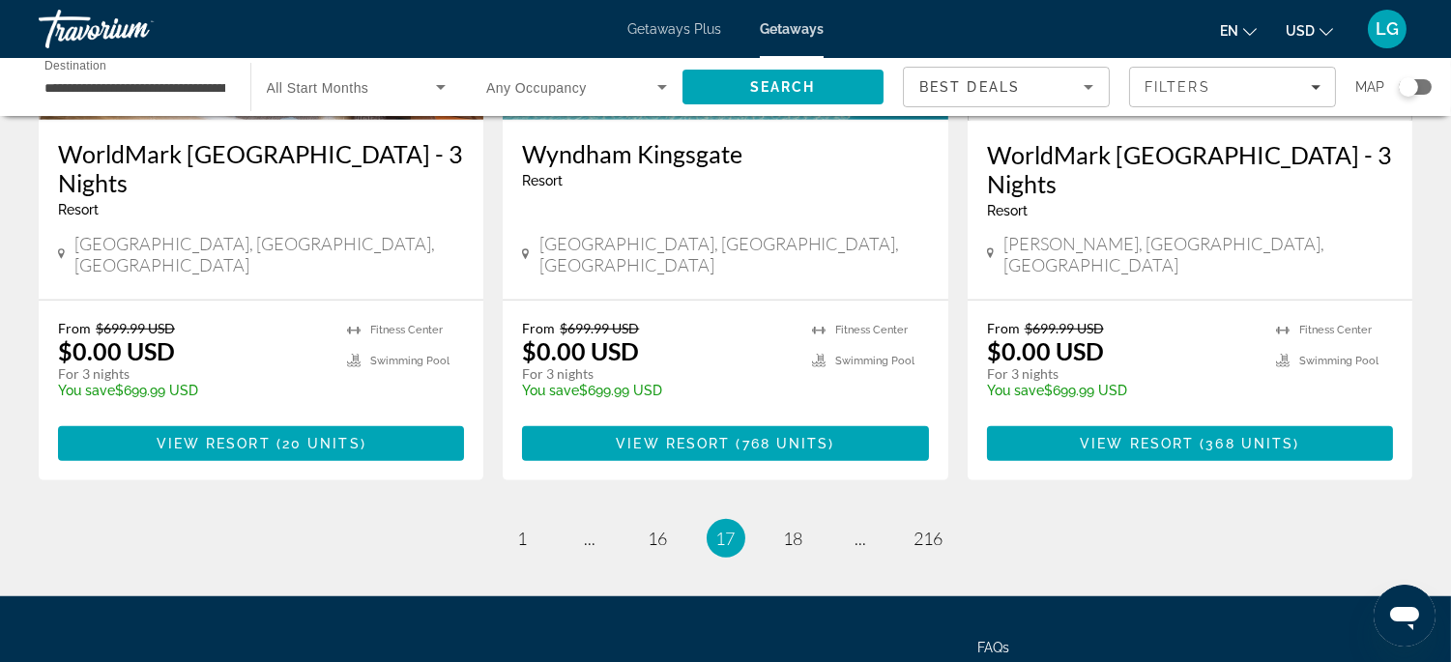
scroll to position [2554, 0]
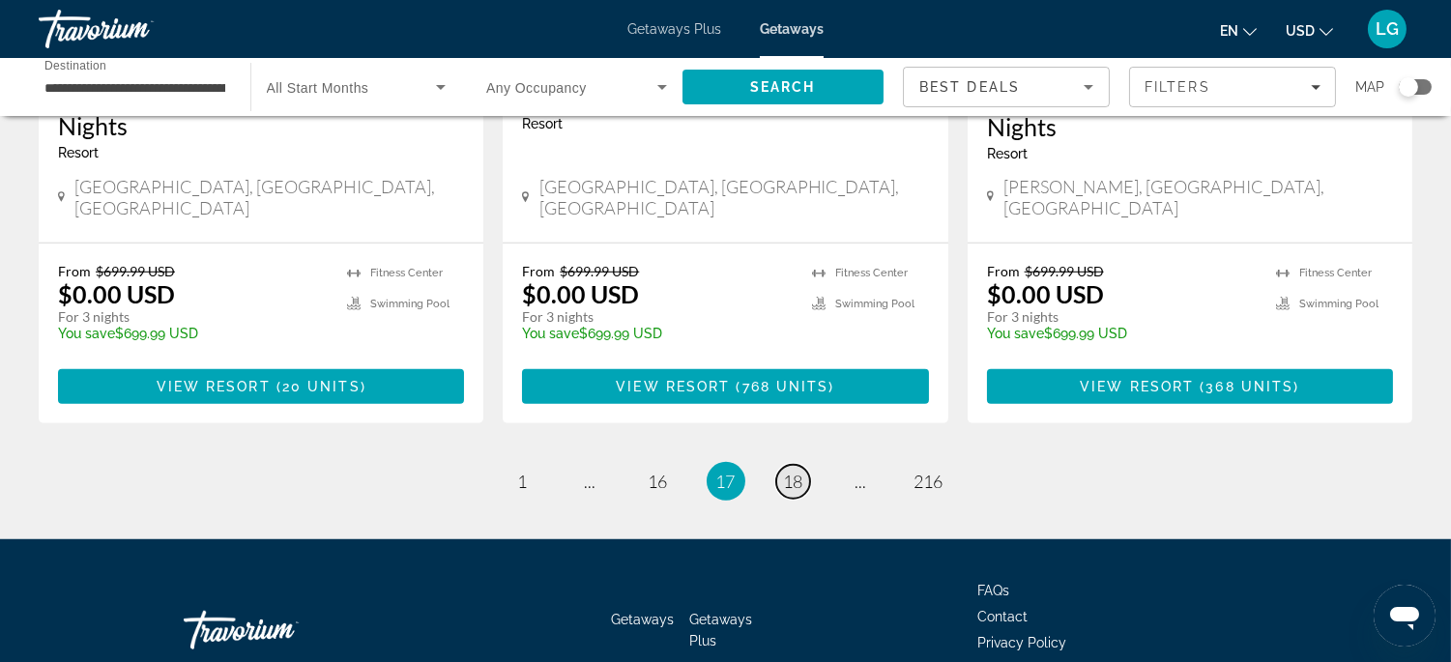
click at [798, 471] on span "18" at bounding box center [793, 481] width 19 height 21
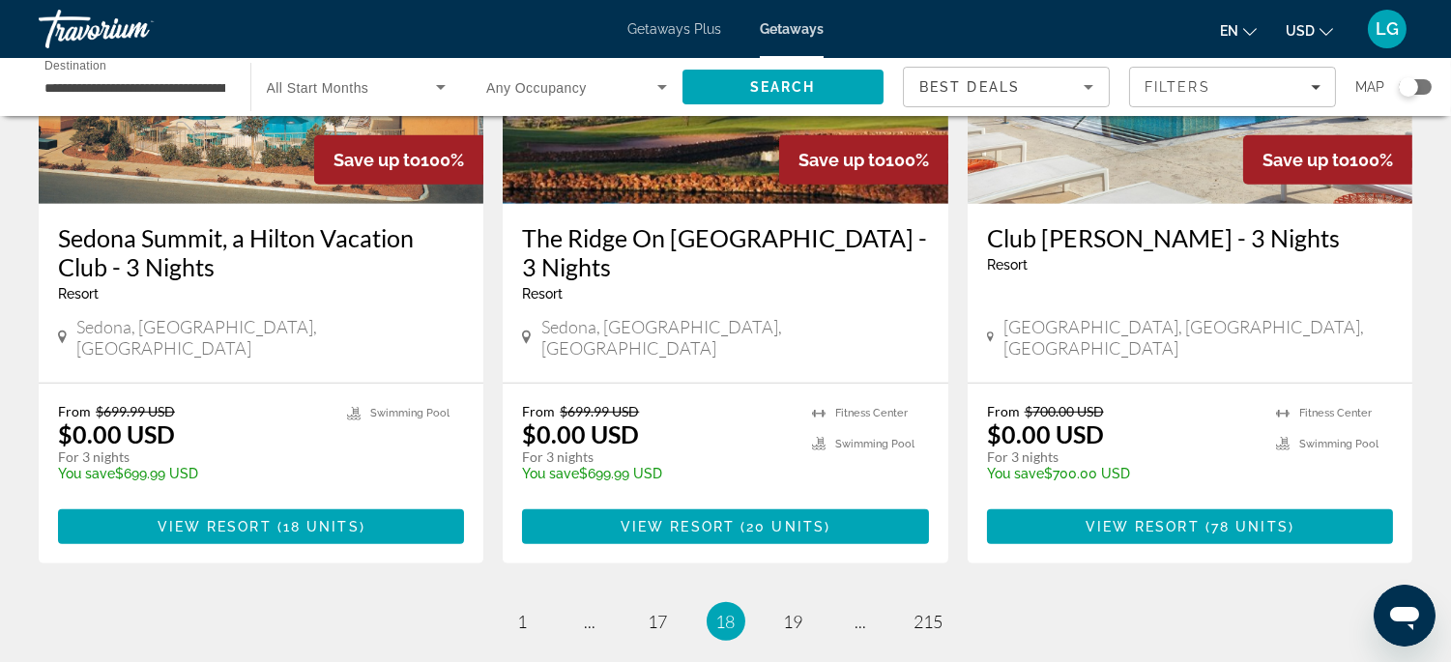
scroll to position [2542, 0]
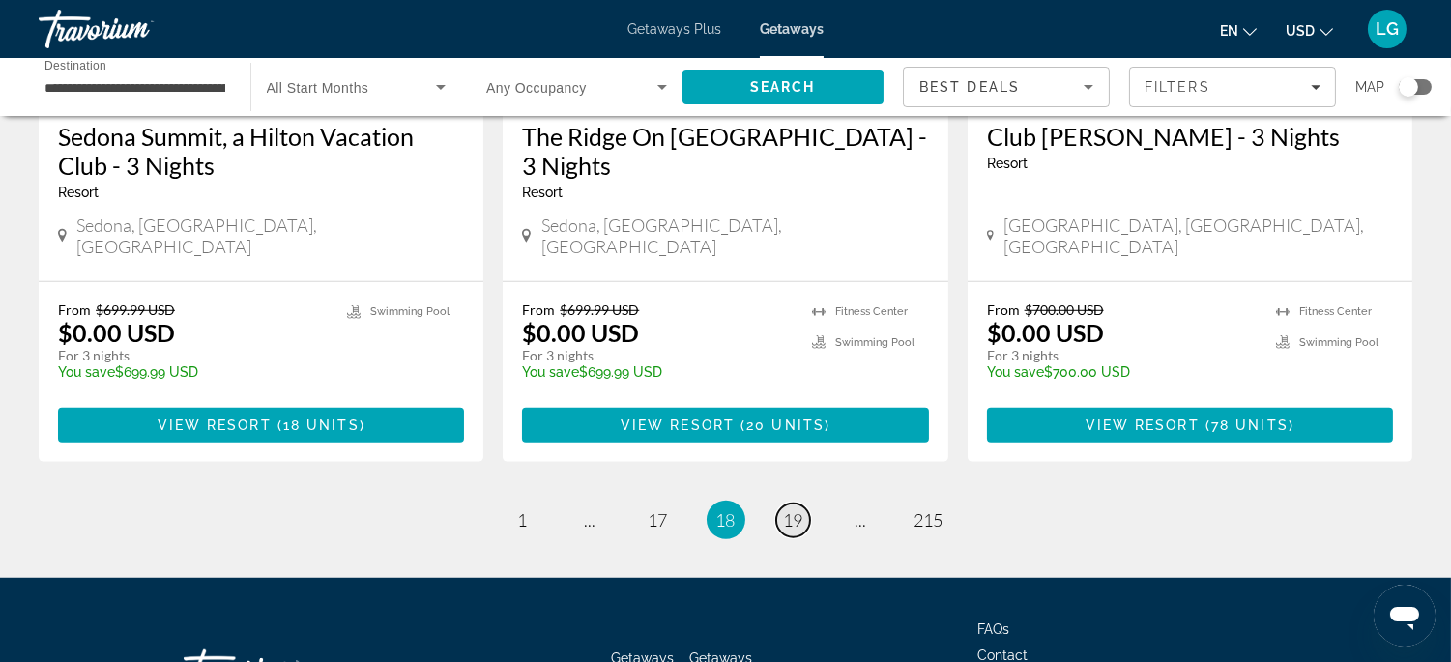
click at [796, 509] on span "19" at bounding box center [793, 519] width 19 height 21
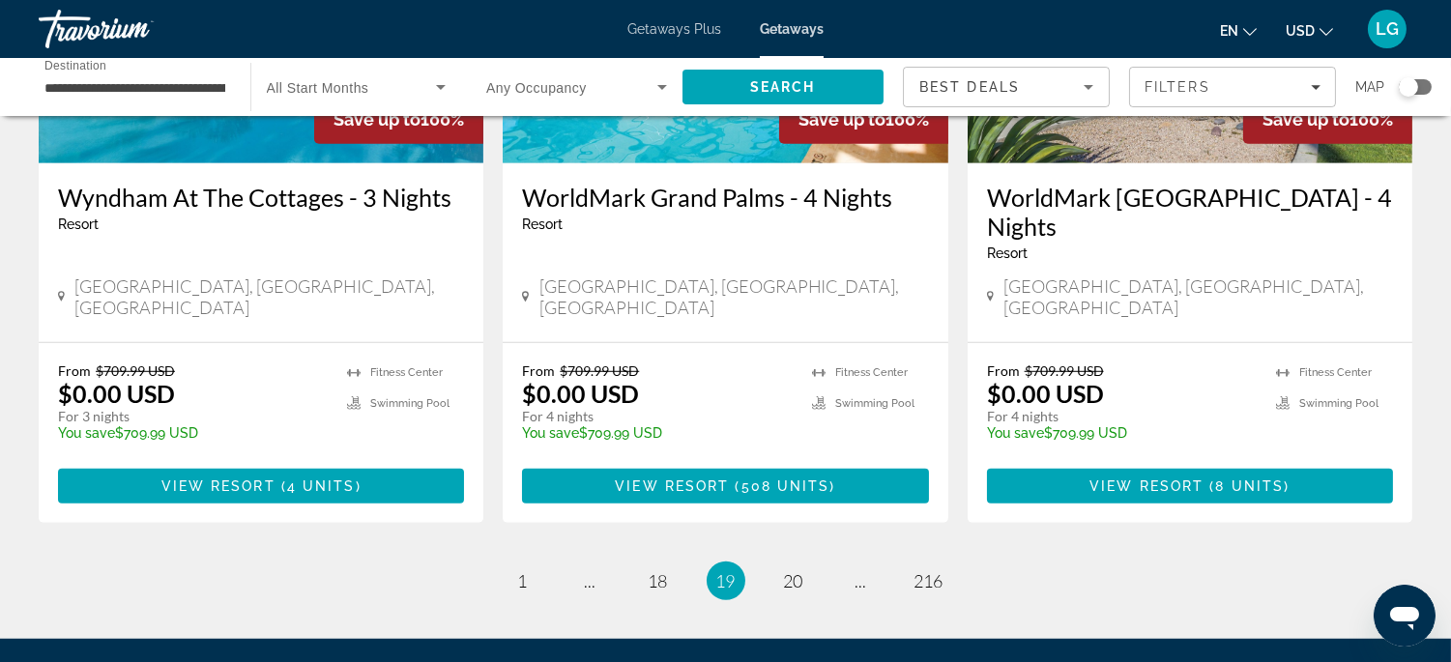
scroll to position [2526, 0]
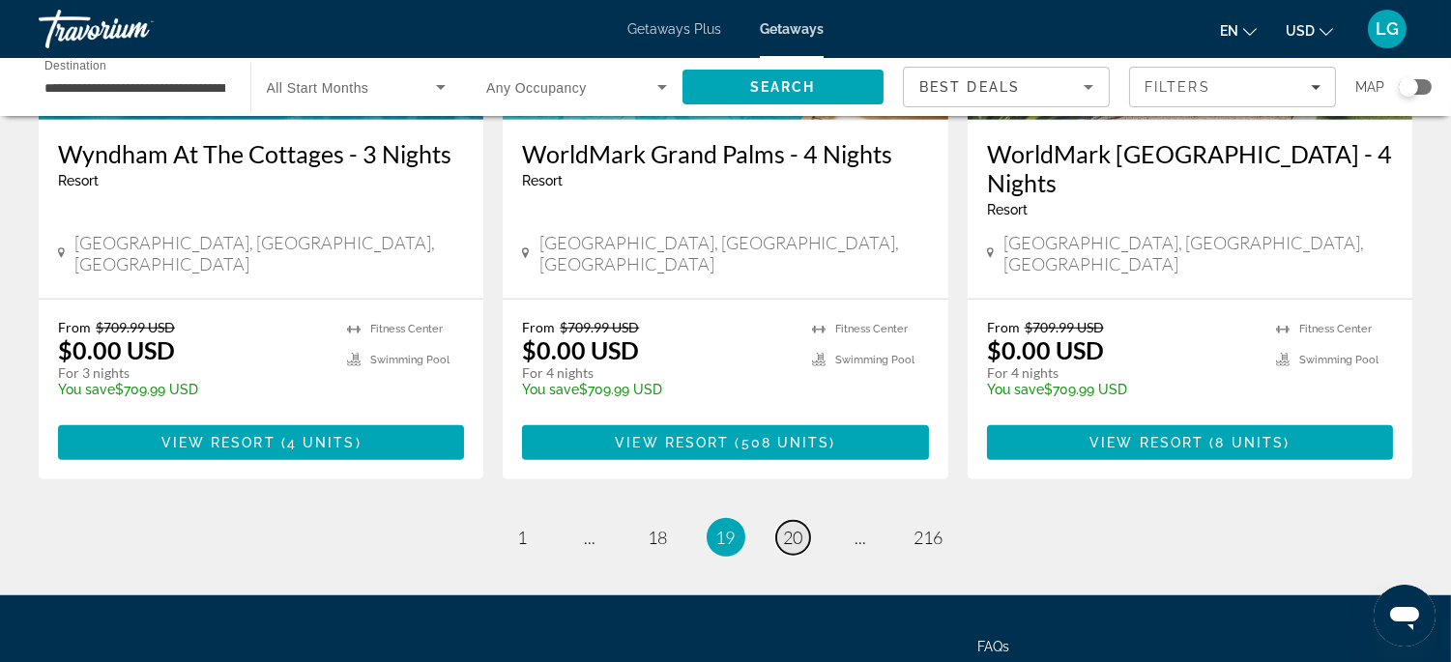
click at [790, 527] on span "20" at bounding box center [793, 537] width 19 height 21
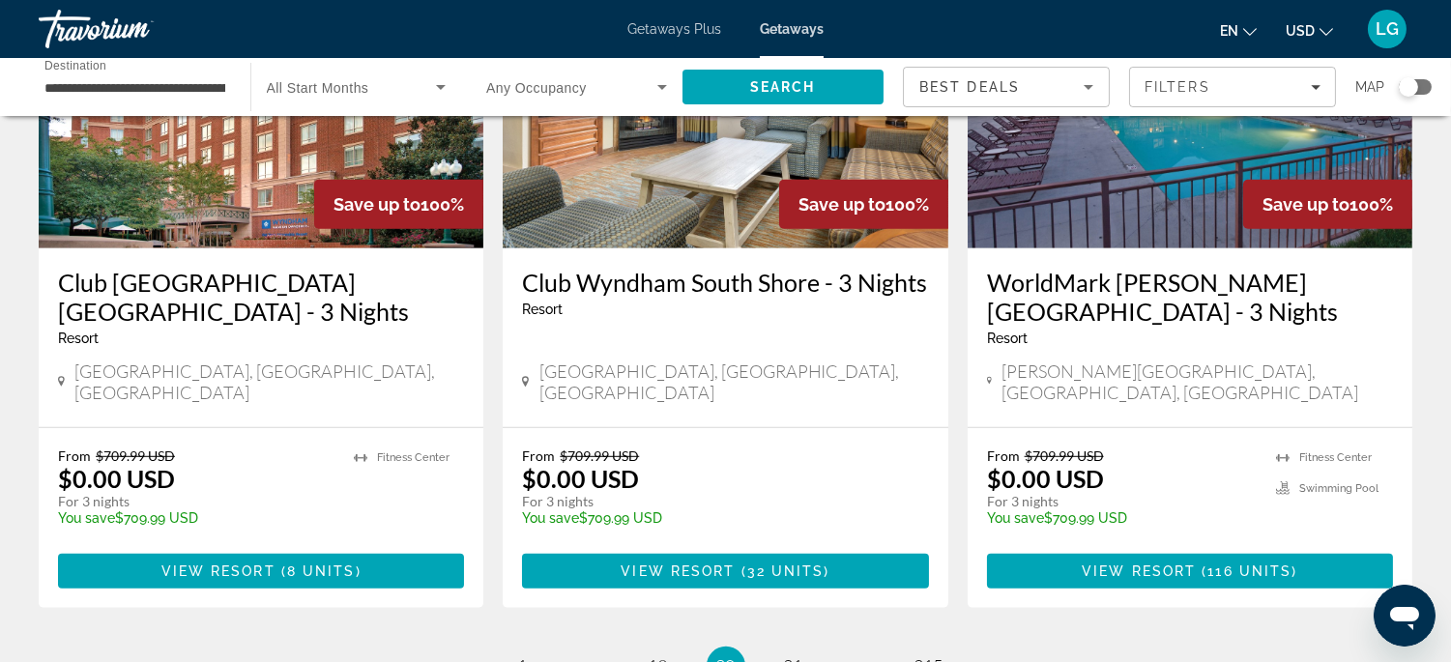
scroll to position [2454, 0]
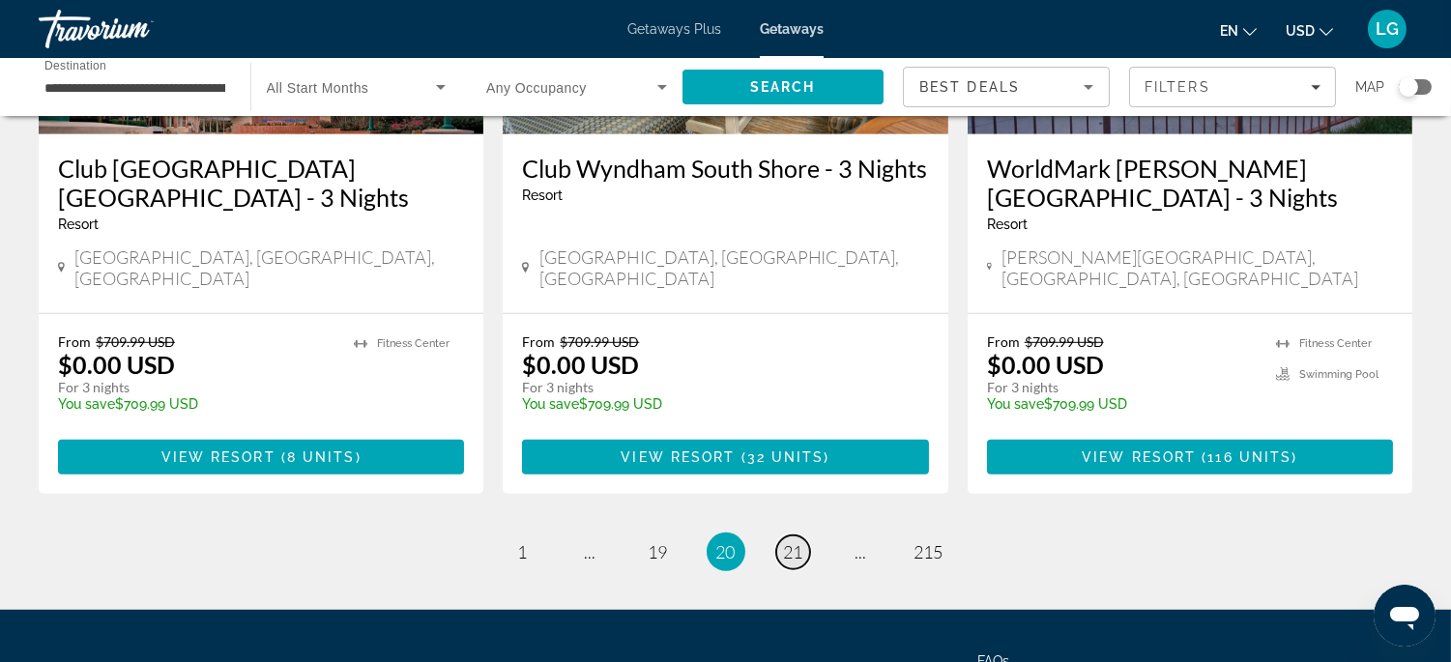
click at [793, 541] on span "21" at bounding box center [793, 551] width 19 height 21
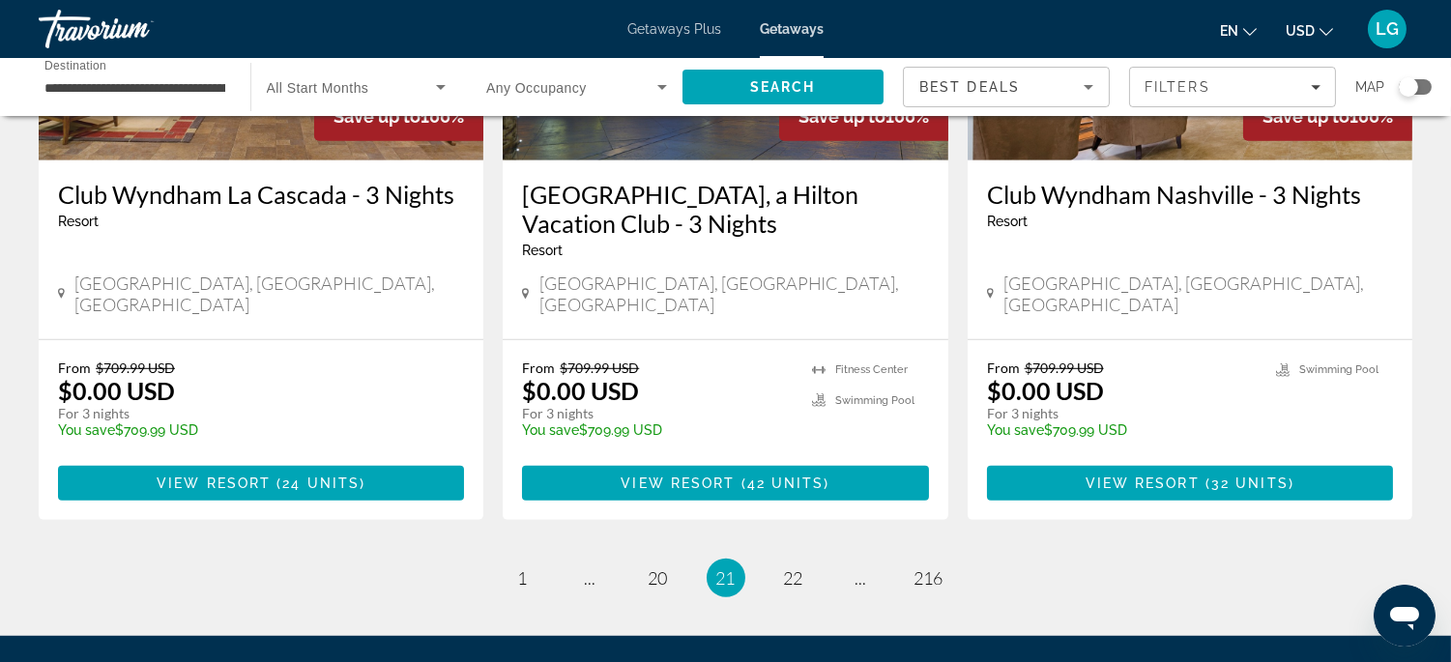
scroll to position [2556, 0]
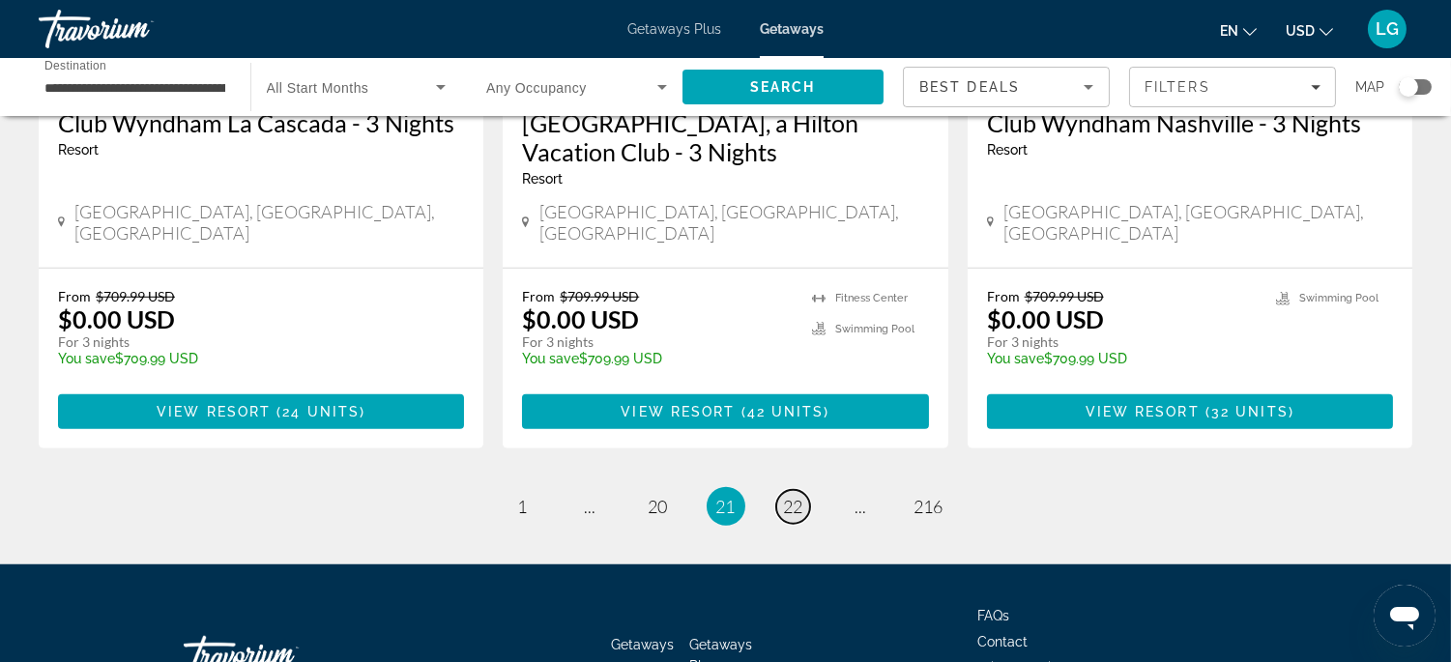
click at [798, 496] on span "22" at bounding box center [793, 506] width 19 height 21
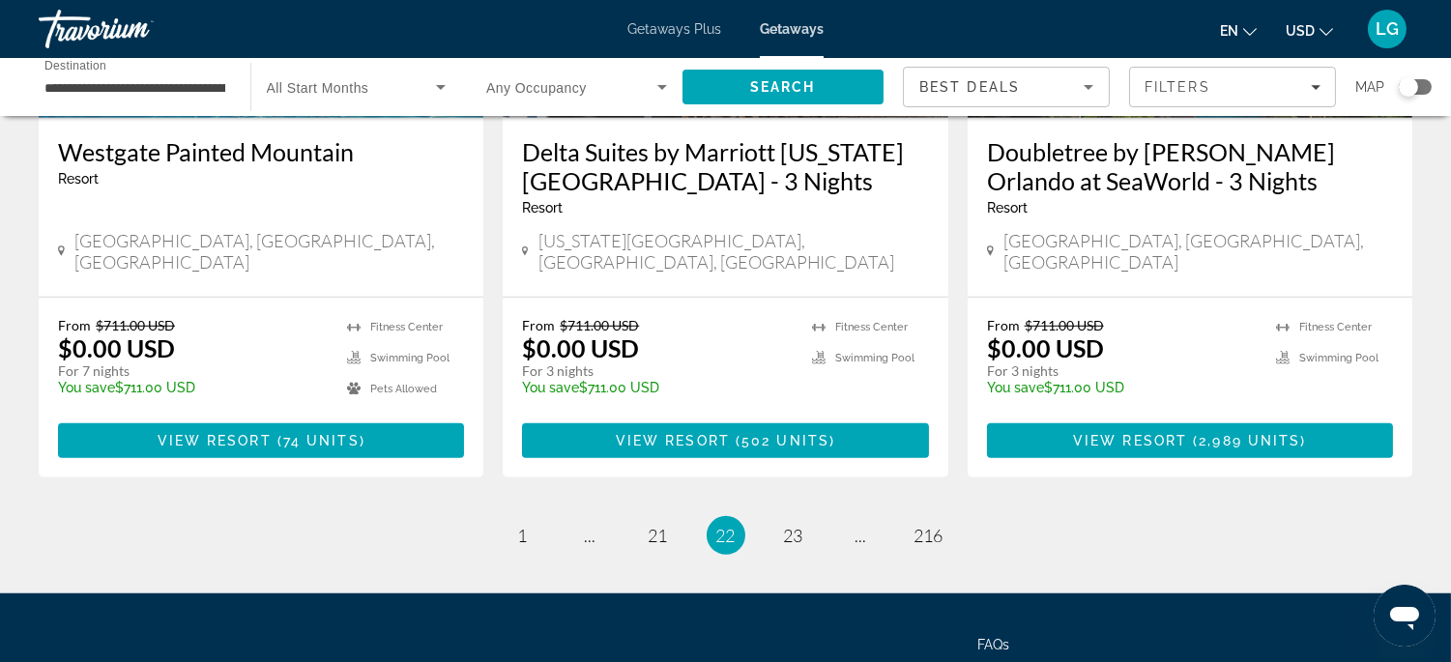
scroll to position [2484, 0]
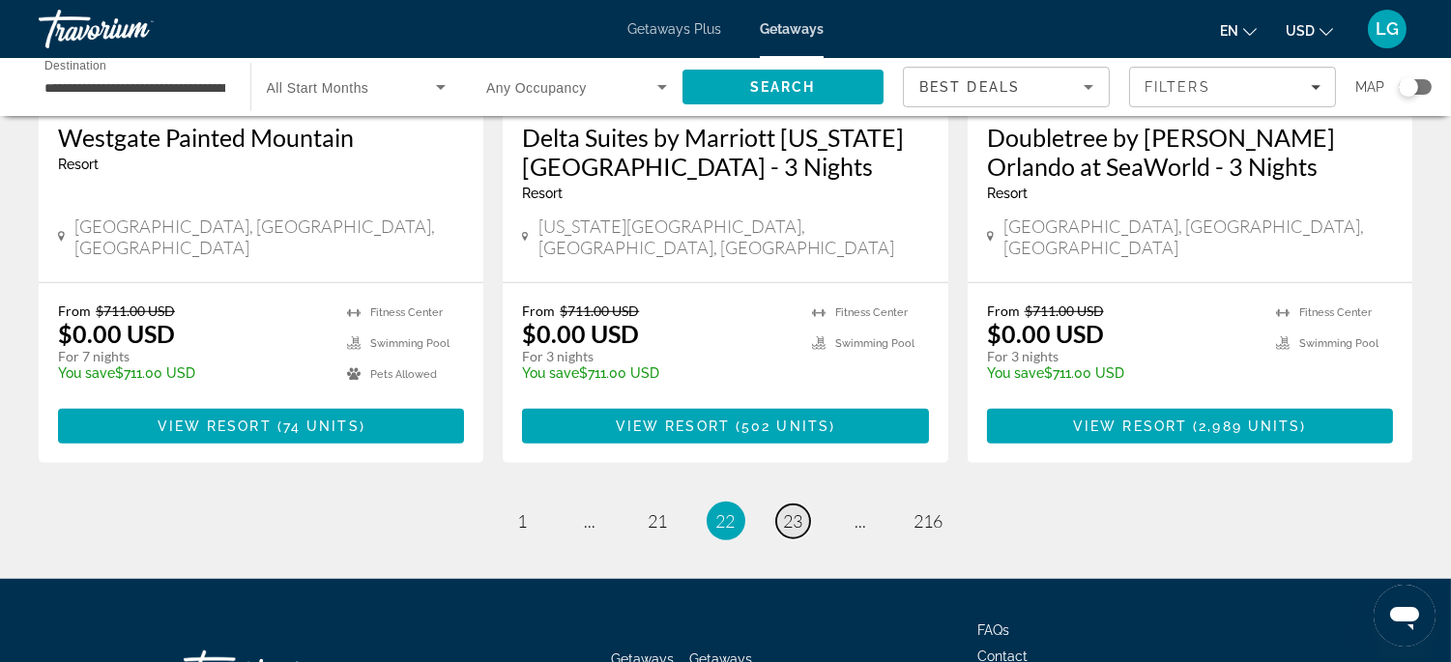
click at [798, 510] on span "23" at bounding box center [793, 520] width 19 height 21
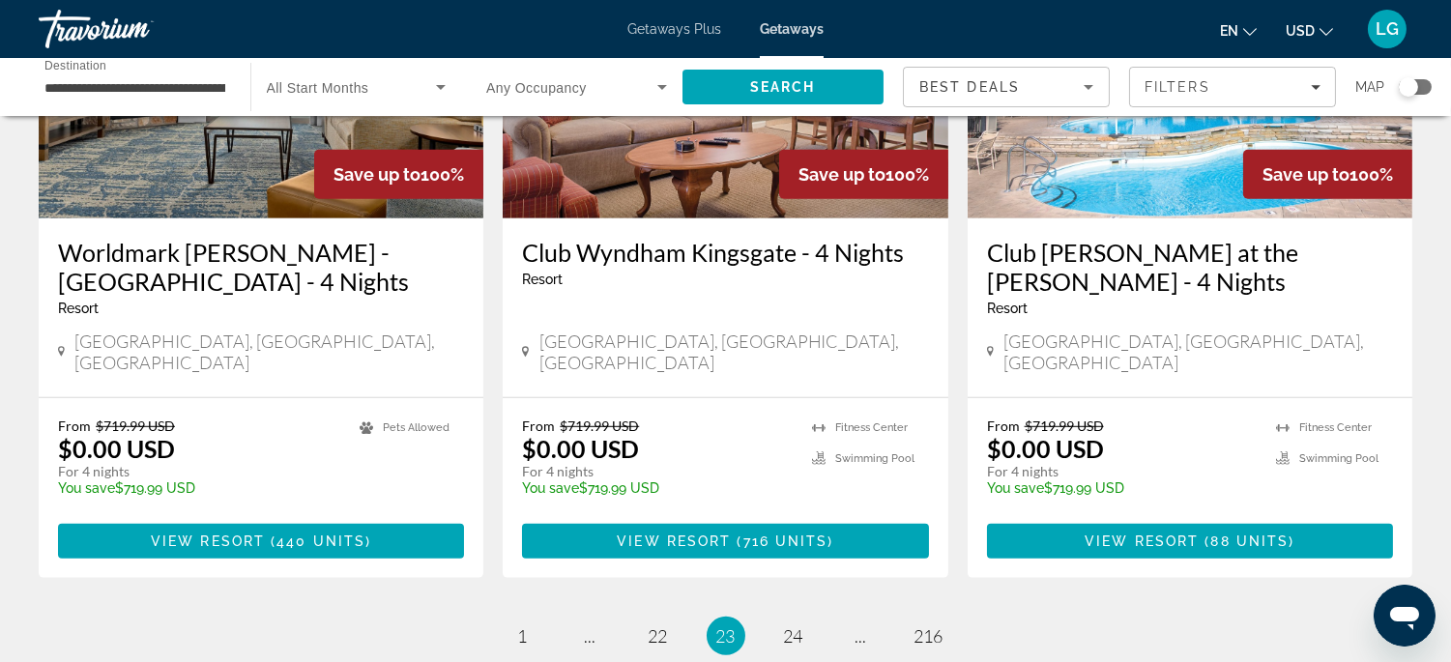
scroll to position [2440, 0]
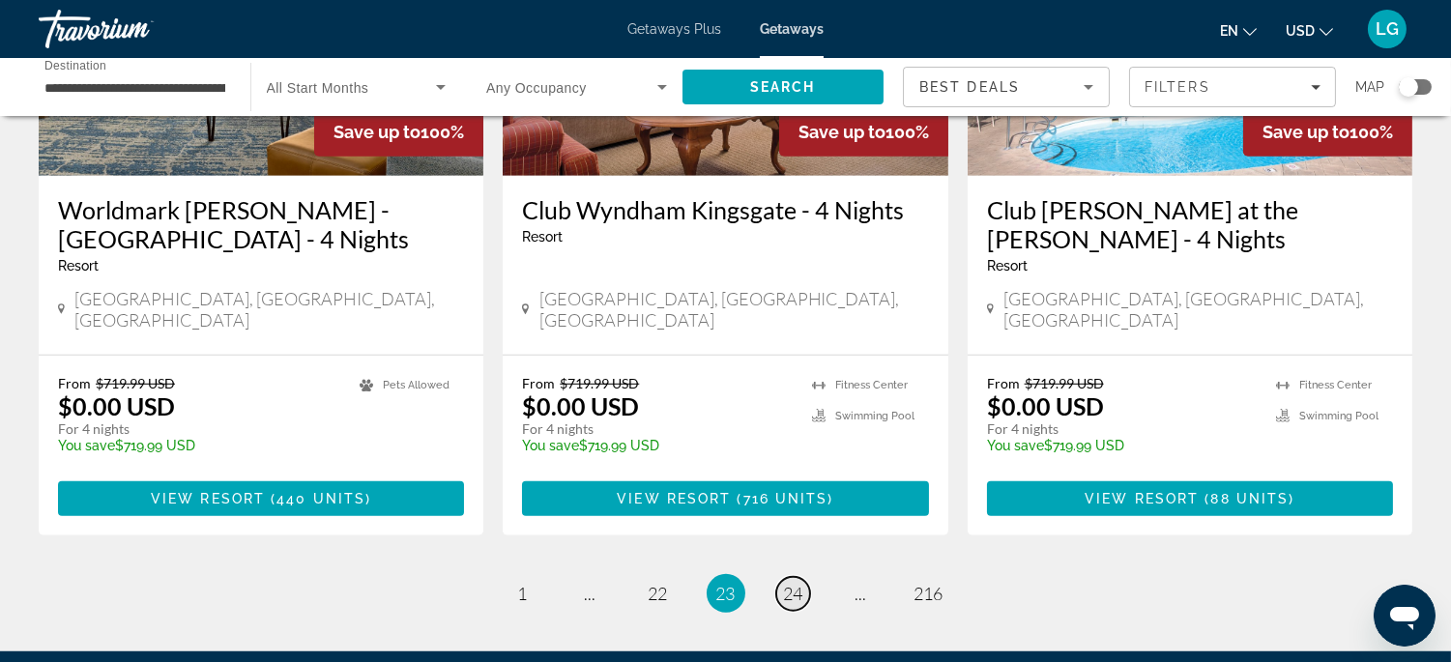
click at [794, 583] on span "24" at bounding box center [793, 593] width 19 height 21
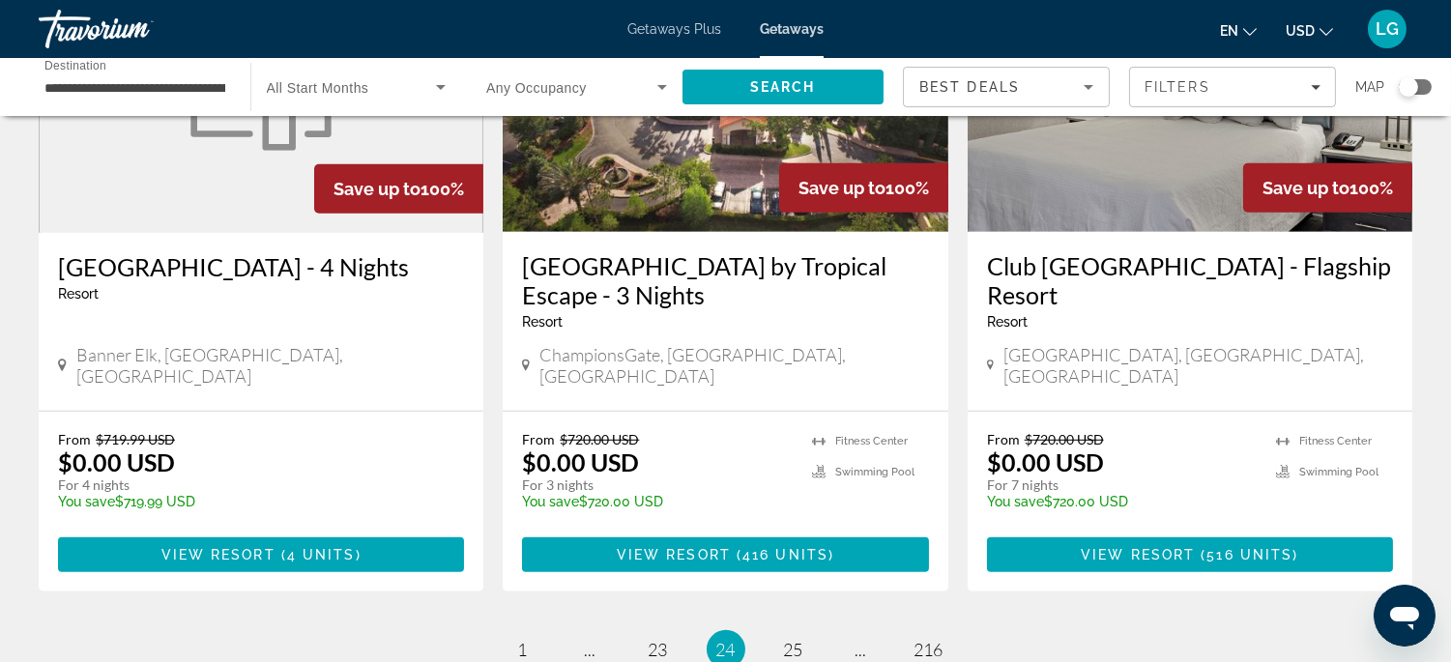
scroll to position [2412, 0]
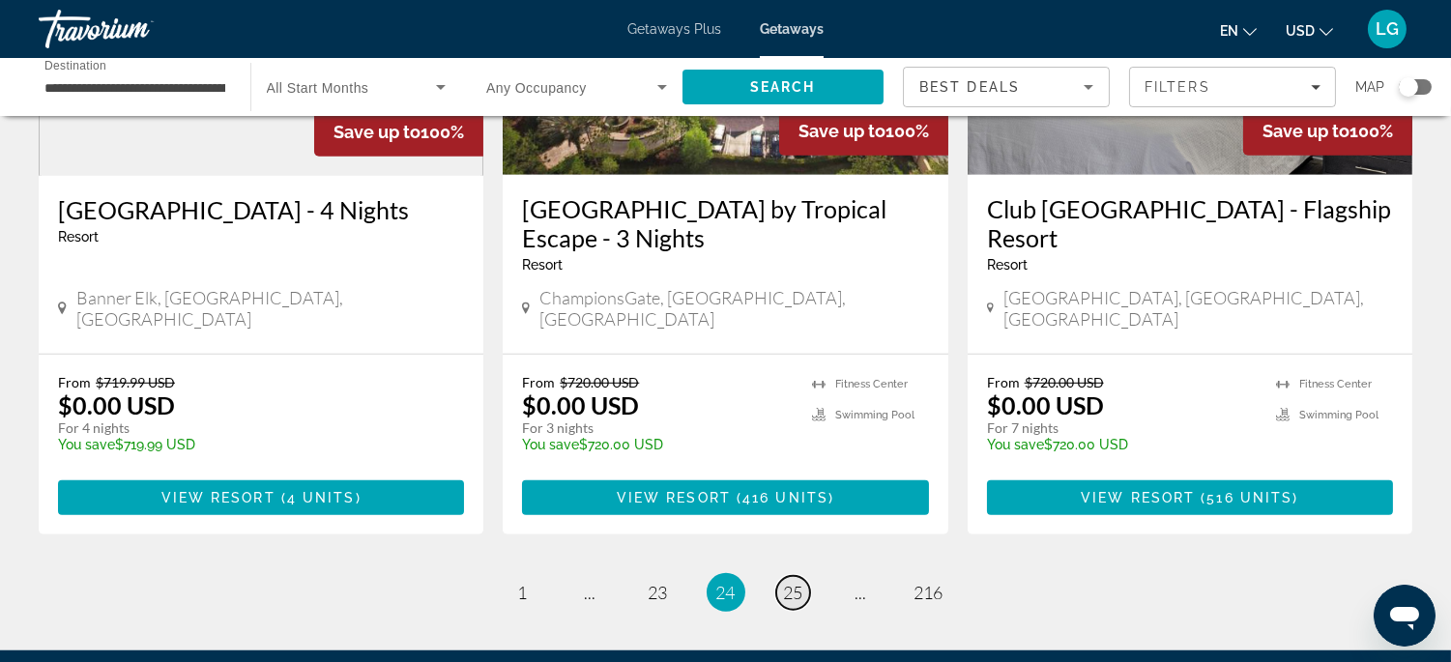
click at [798, 582] on span "25" at bounding box center [793, 592] width 19 height 21
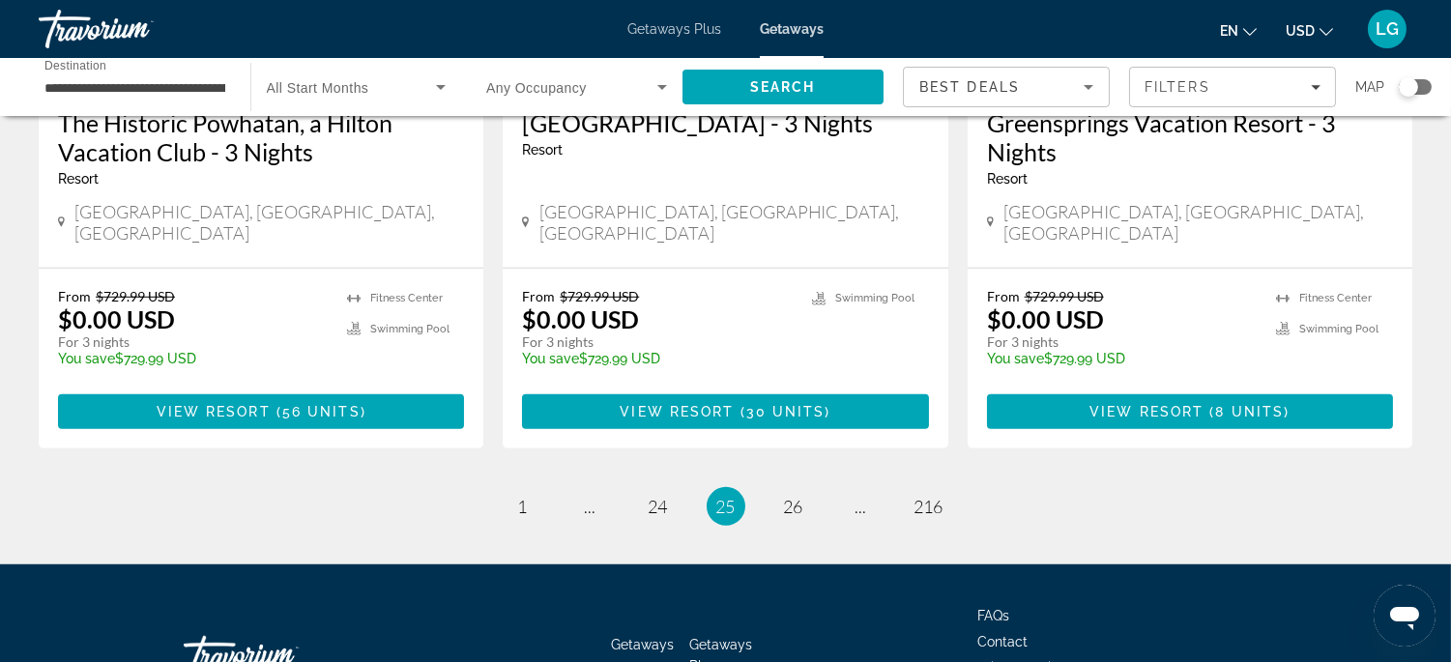
scroll to position [2582, 0]
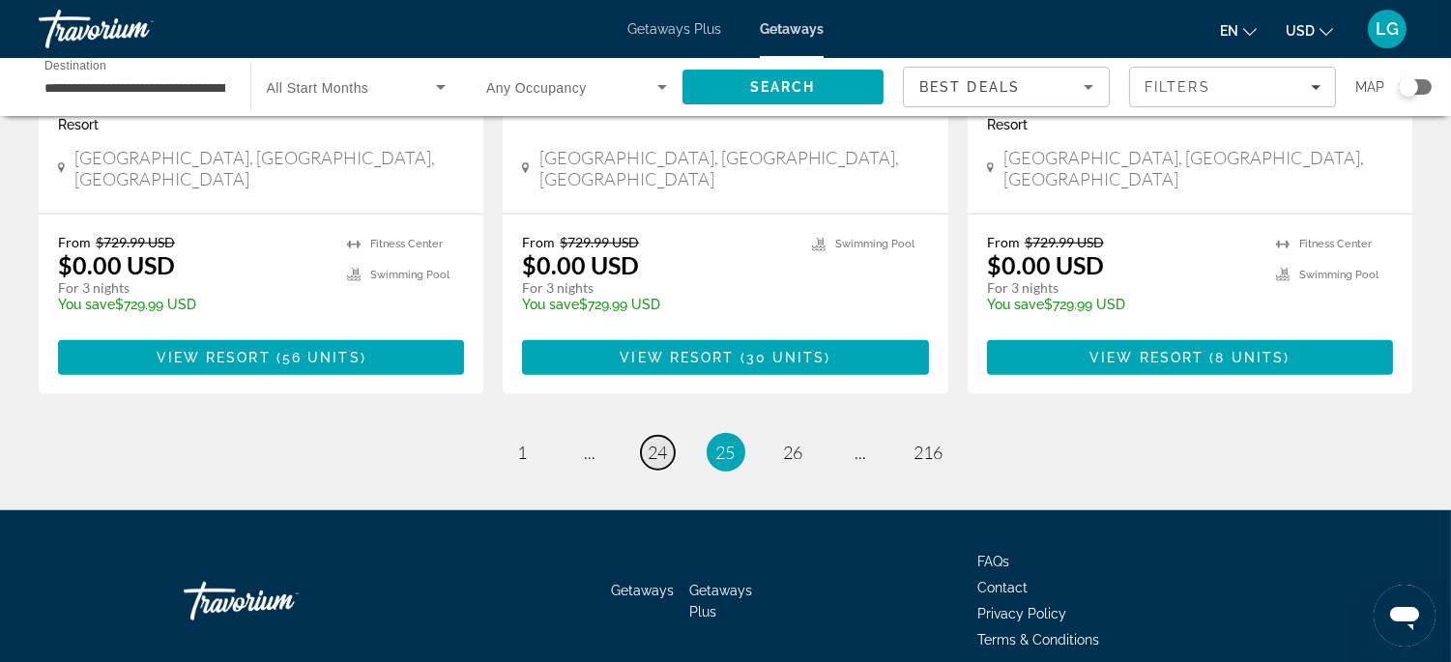
click at [659, 442] on span "24" at bounding box center [658, 452] width 19 height 21
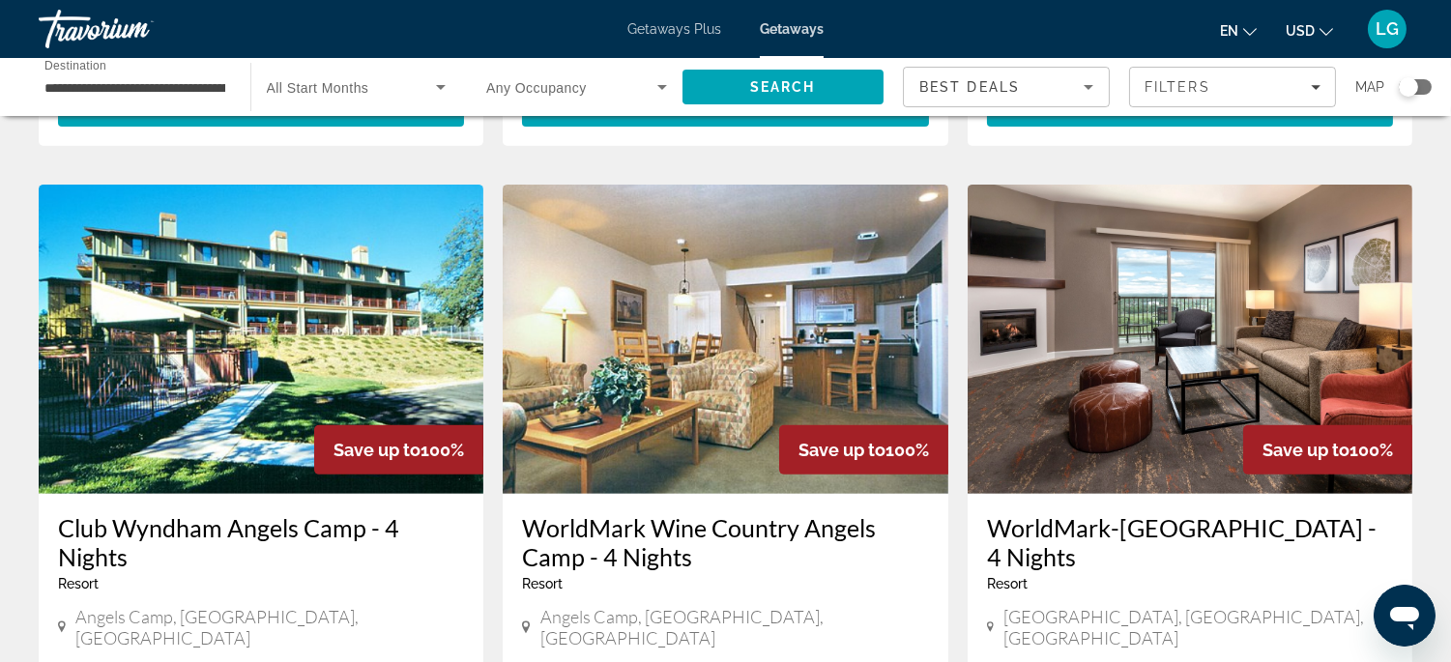
scroll to position [1394, 0]
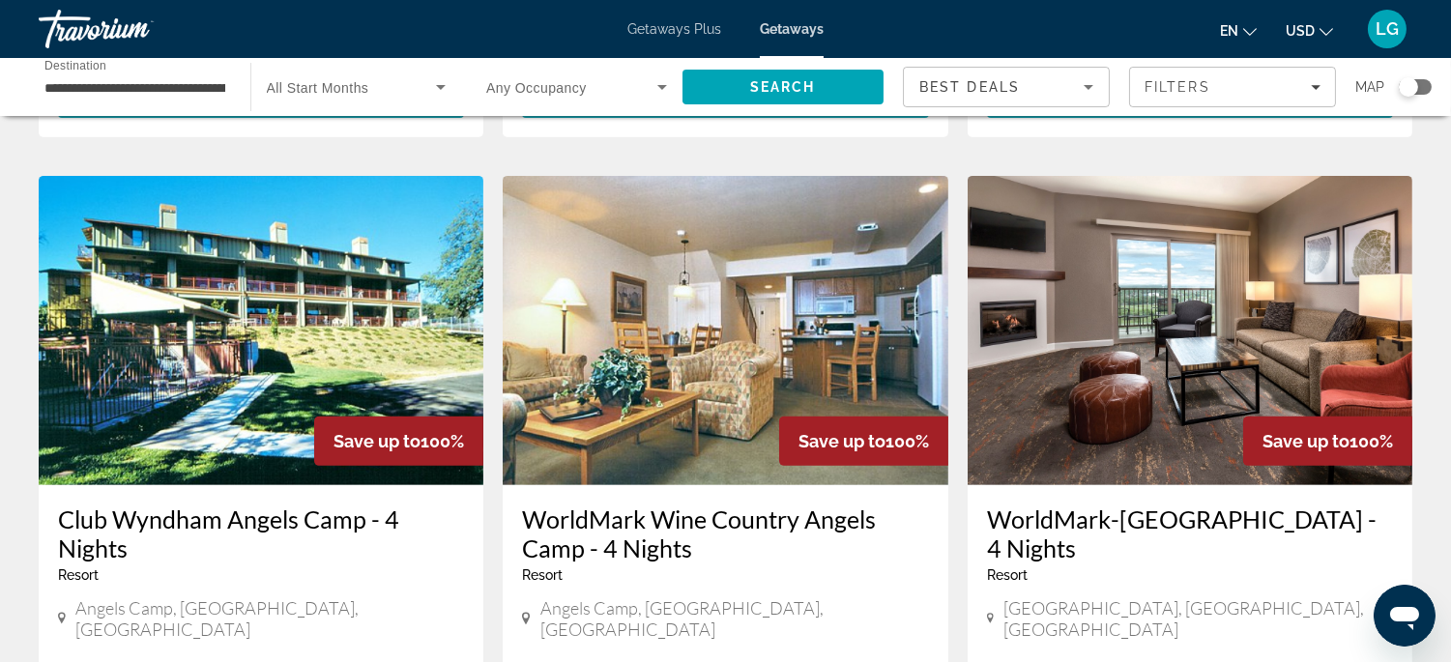
click at [723, 430] on img "Main content" at bounding box center [725, 330] width 445 height 309
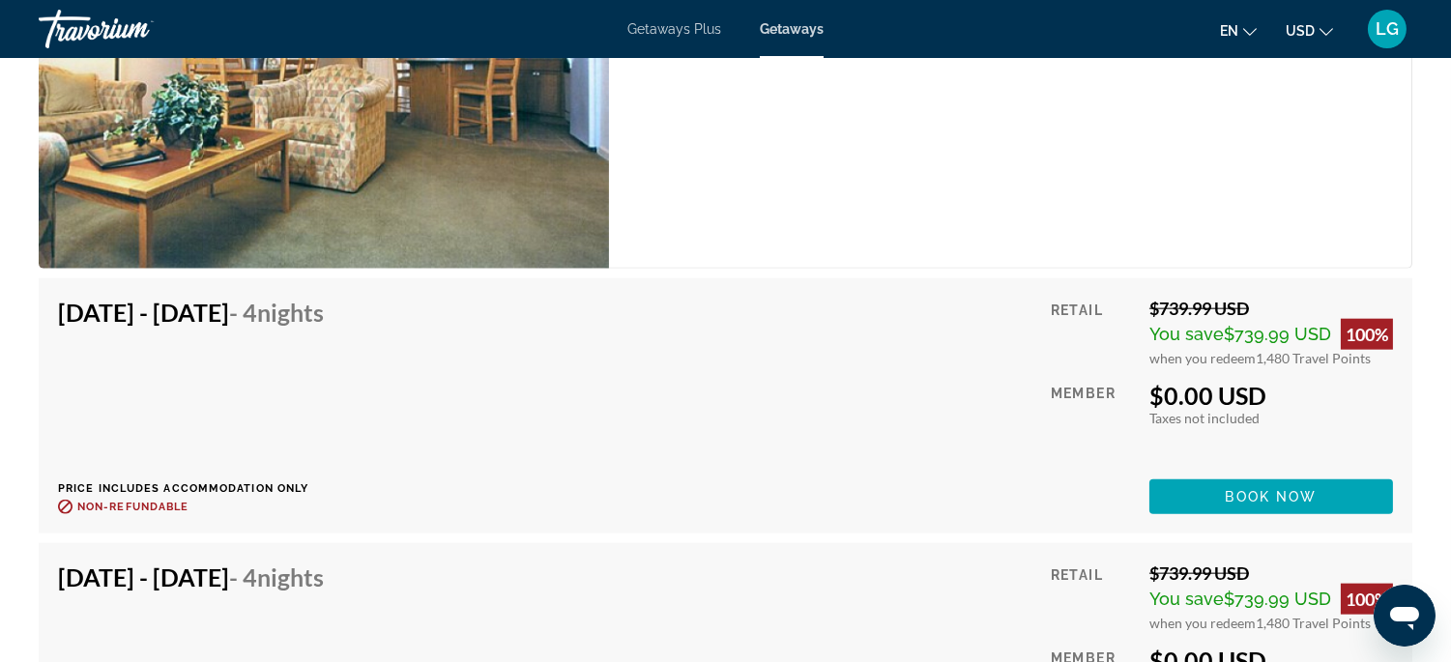
scroll to position [4111, 0]
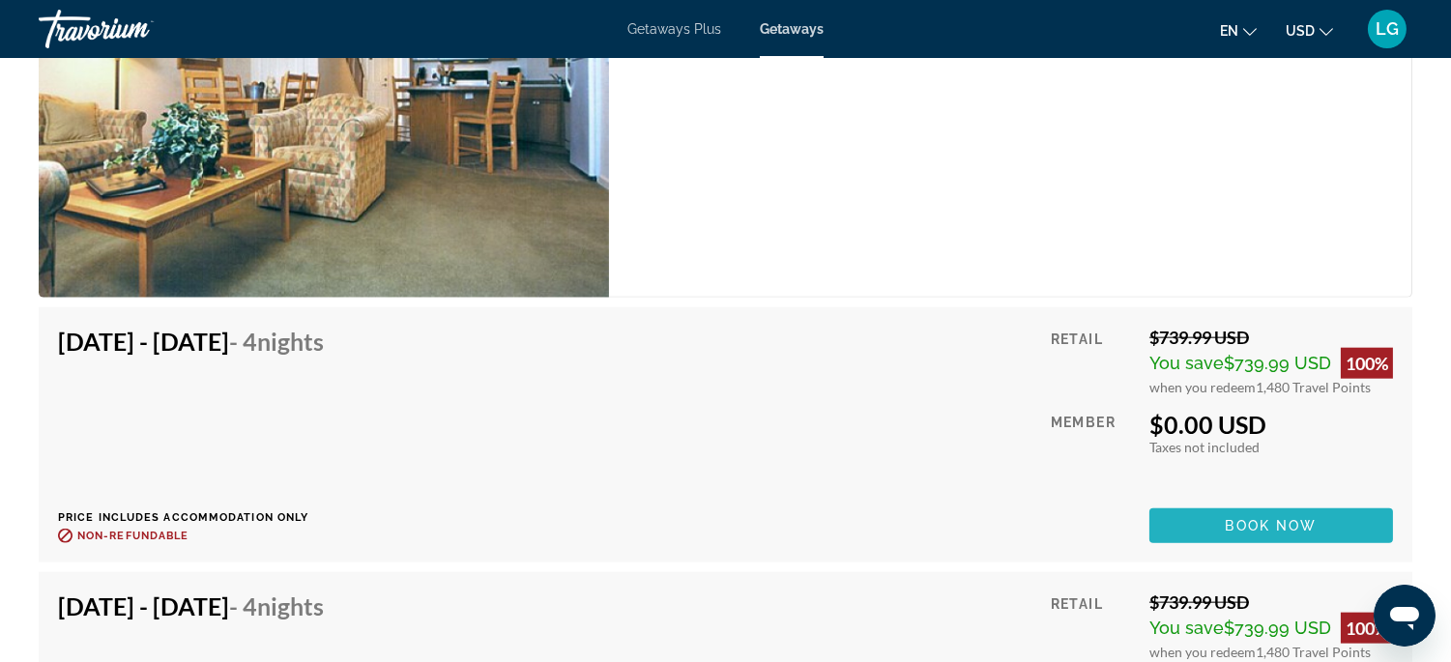
click at [1293, 518] on span "Book now" at bounding box center [1272, 525] width 92 height 15
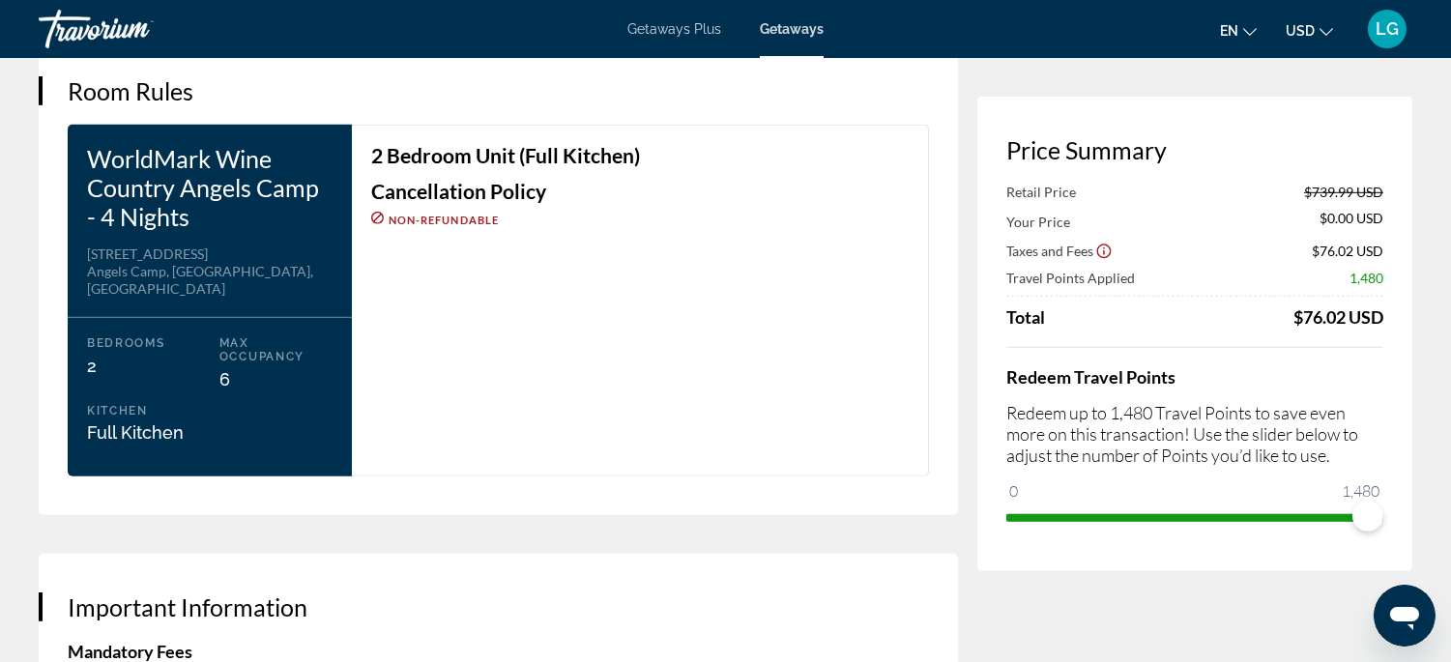
scroll to position [2440, 0]
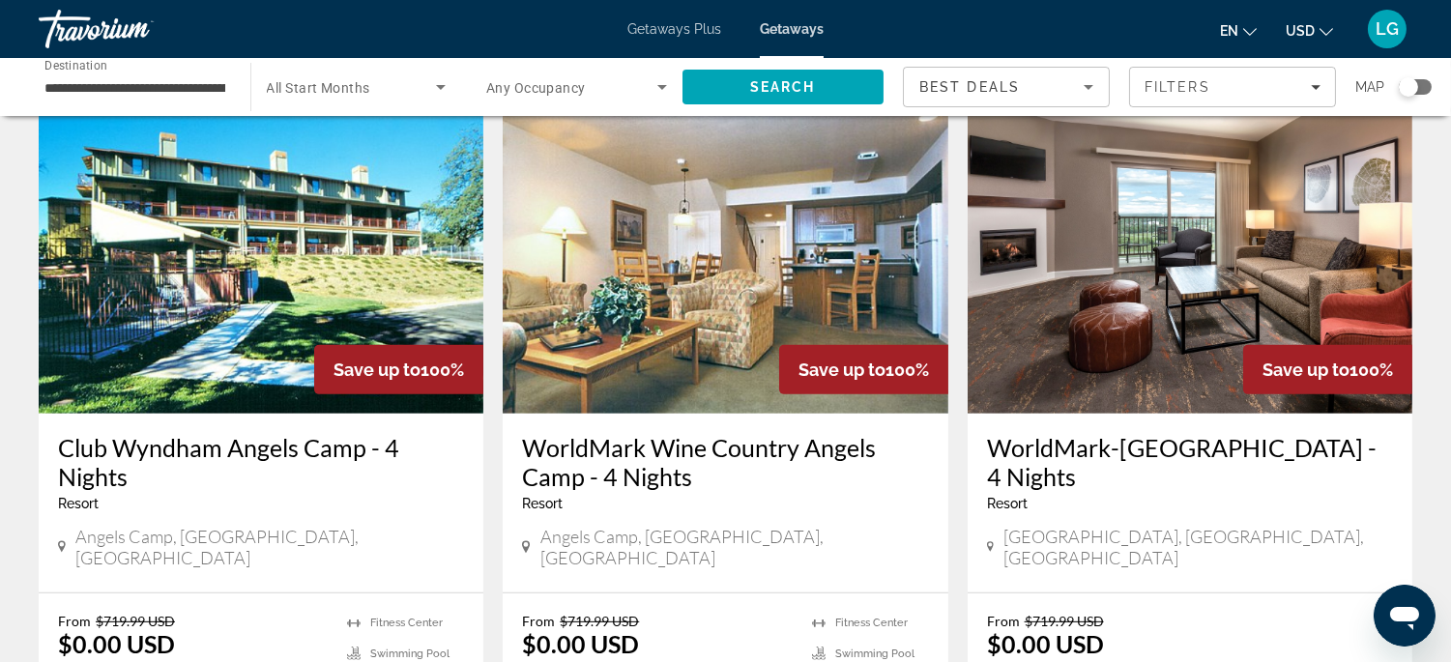
scroll to position [1509, 0]
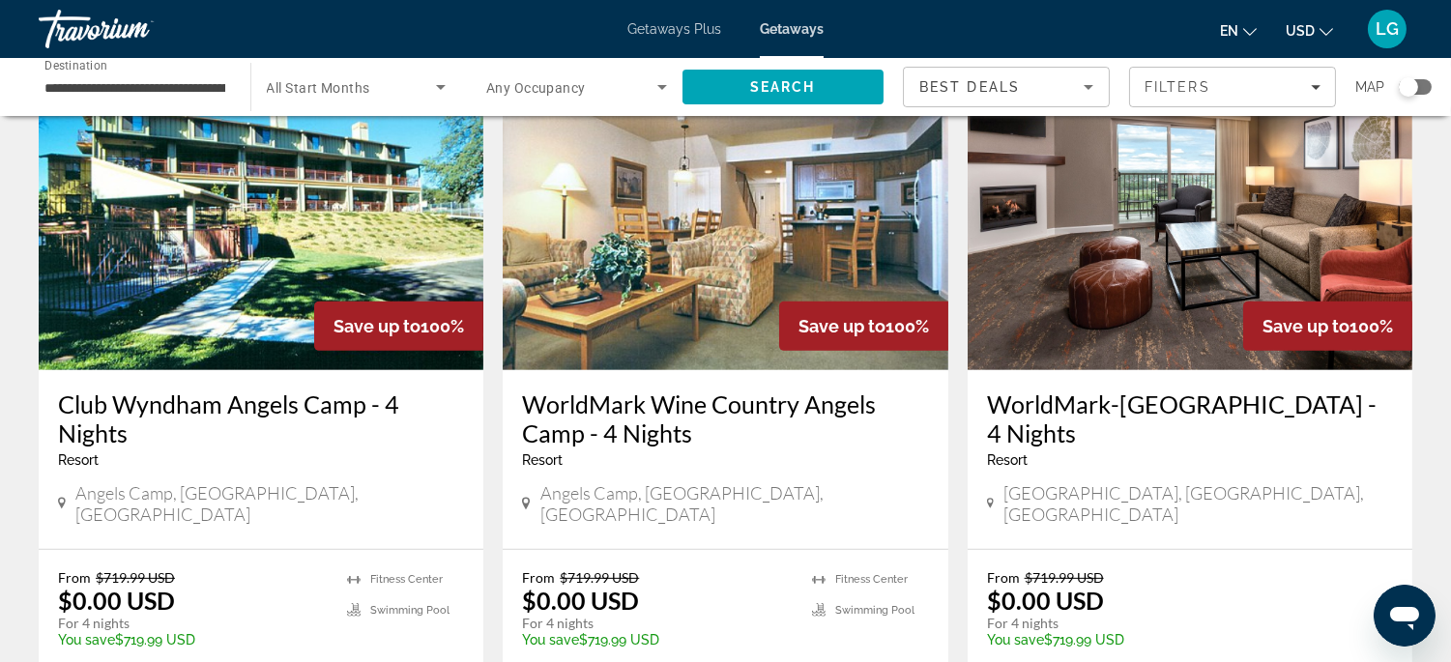
click at [1121, 288] on img "Main content" at bounding box center [1190, 215] width 445 height 309
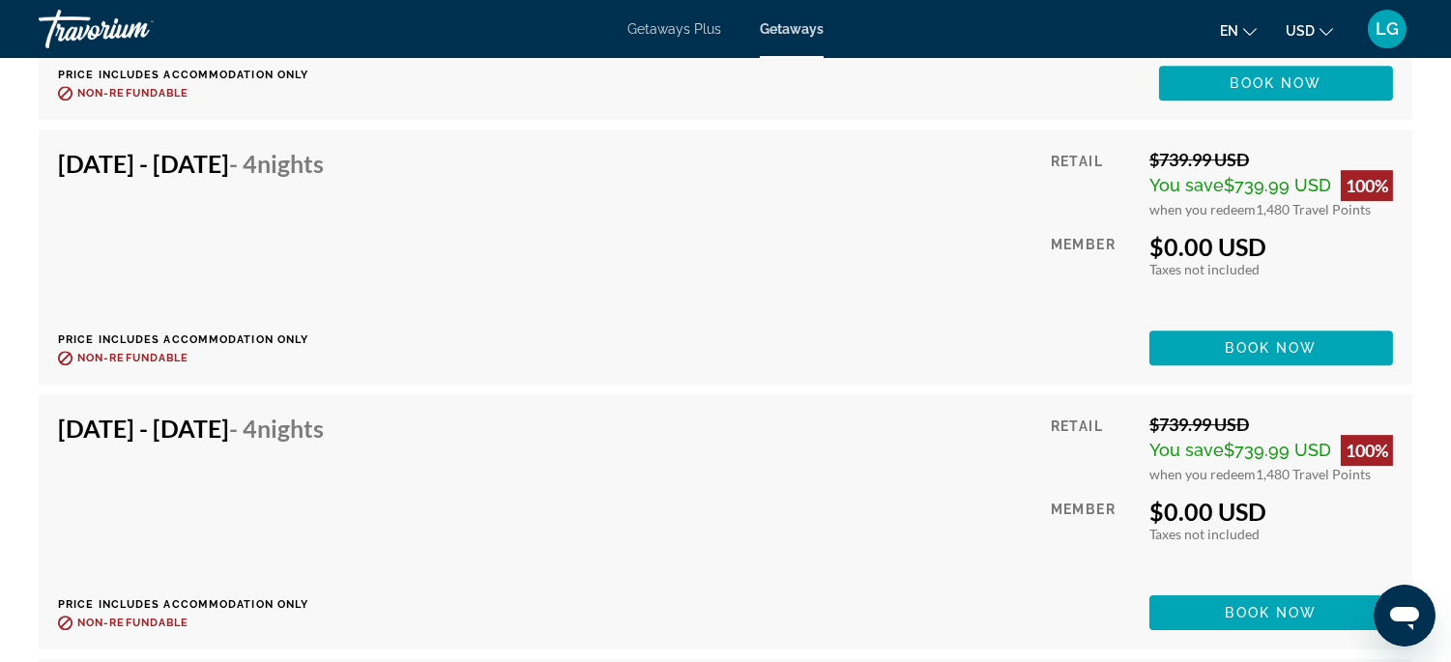
scroll to position [10949, 0]
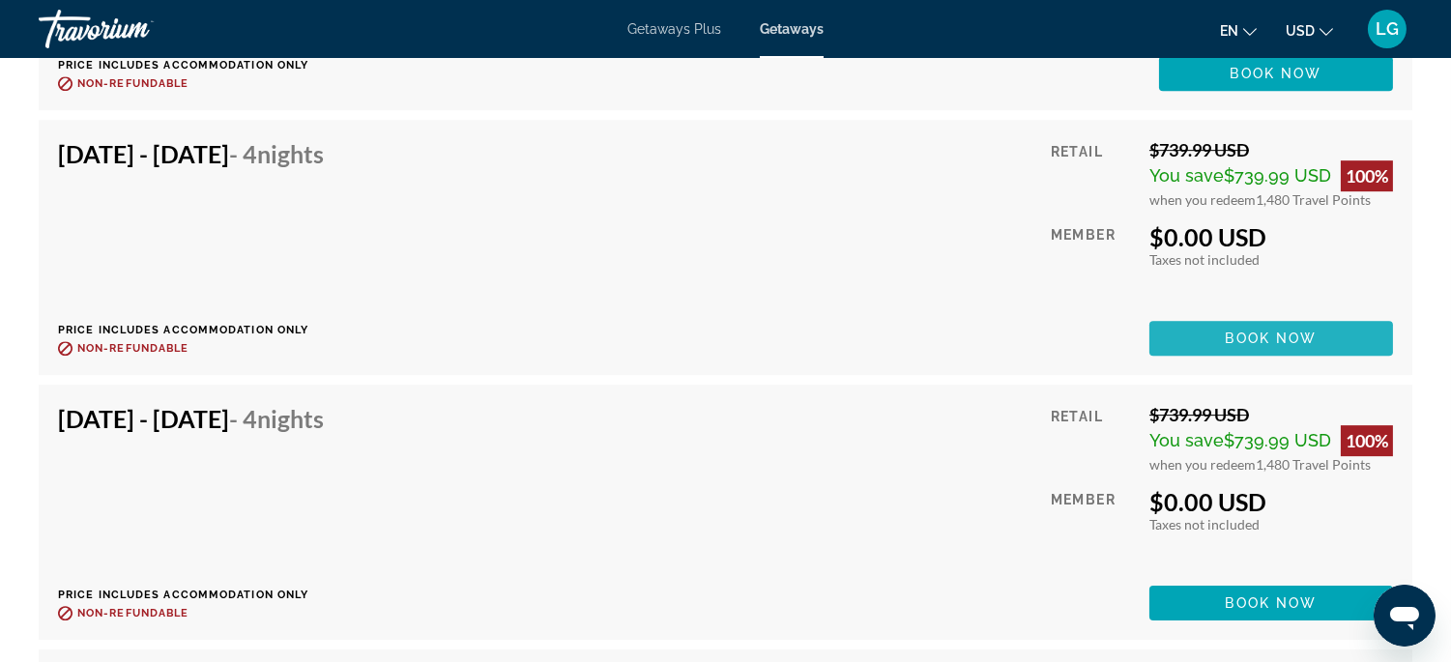
click at [1250, 338] on span "Book now" at bounding box center [1272, 338] width 92 height 15
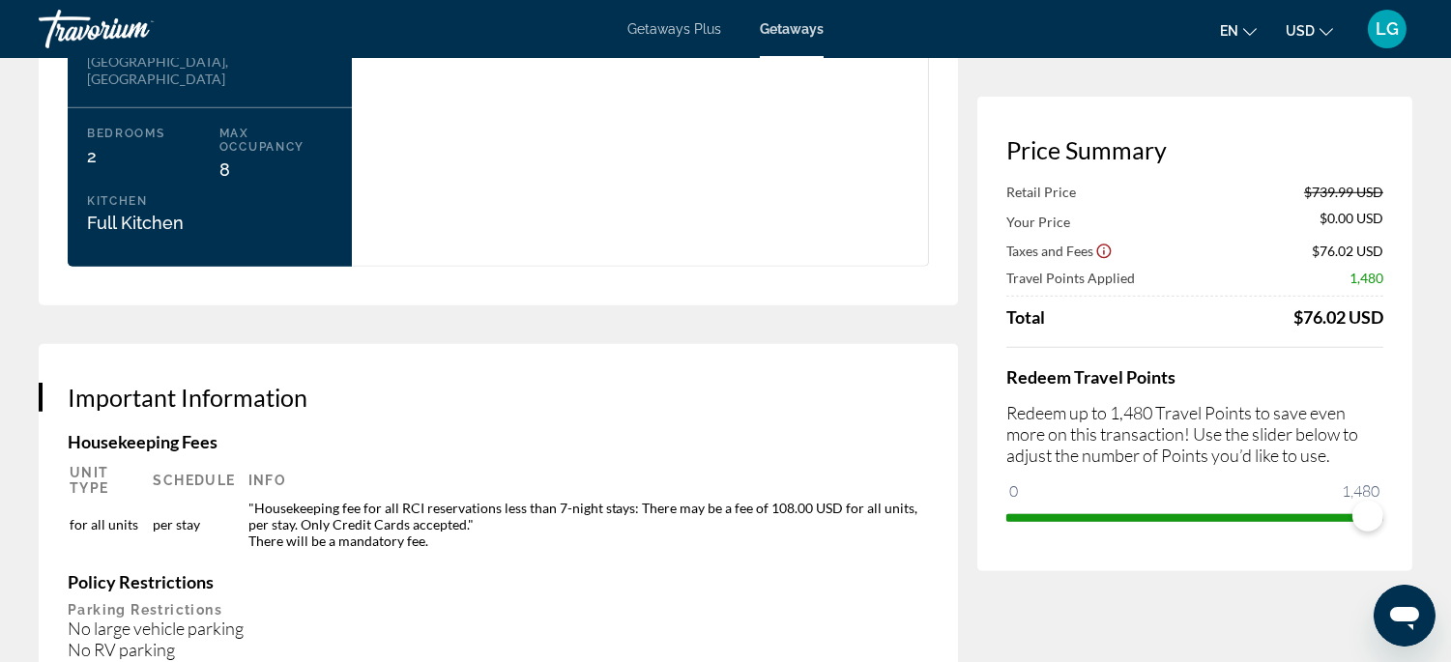
scroll to position [2672, 0]
